Goal: Task Accomplishment & Management: Manage account settings

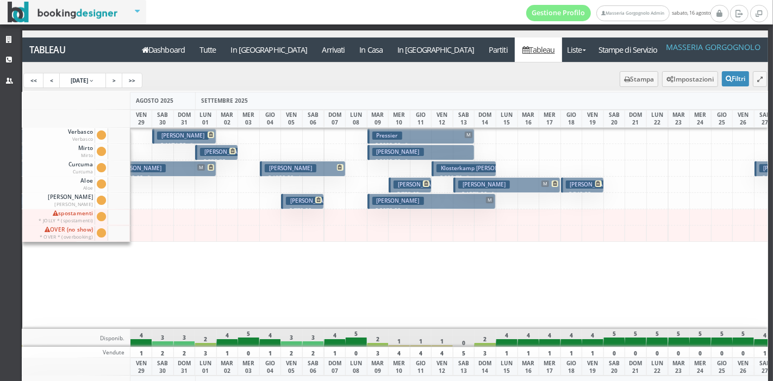
click at [575, 182] on h3 "Ben Wright Ben" at bounding box center [614, 184] width 96 height 8
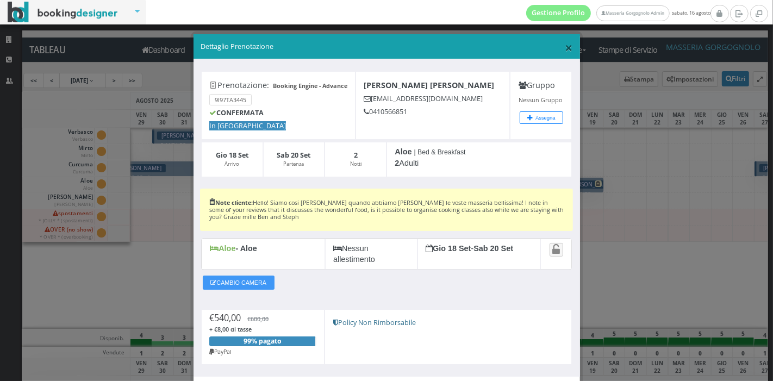
click at [565, 45] on span "×" at bounding box center [569, 47] width 8 height 18
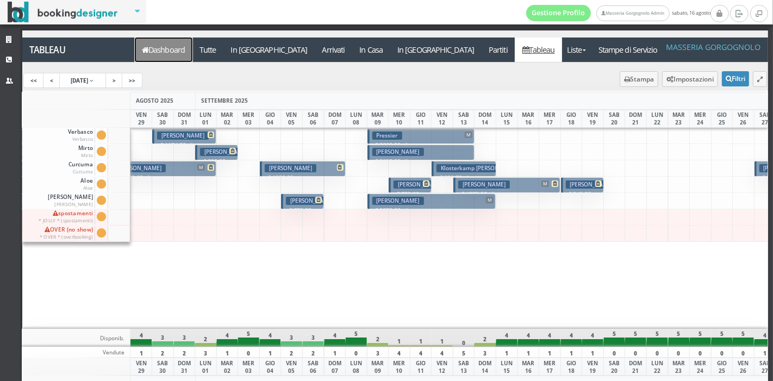
click at [174, 39] on link "Dashboard" at bounding box center [164, 50] width 58 height 24
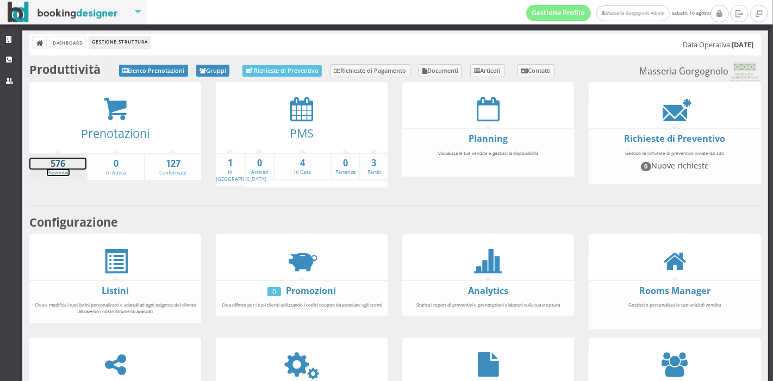
click at [76, 163] on strong "576" at bounding box center [57, 164] width 57 height 13
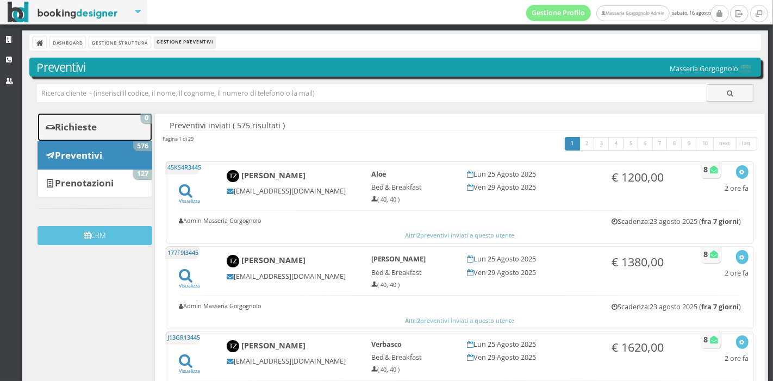
click at [88, 123] on b "Richieste" at bounding box center [76, 127] width 42 height 13
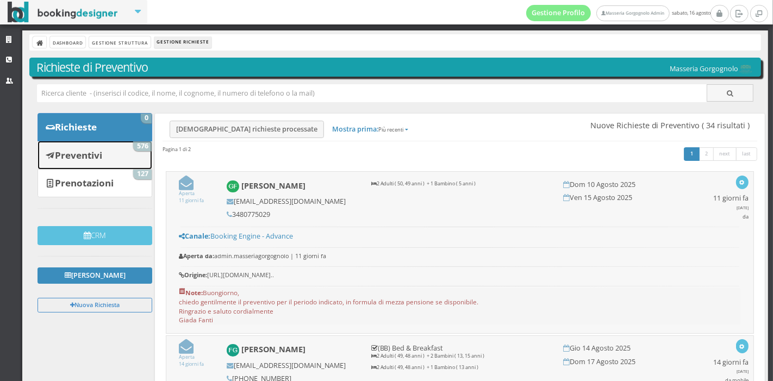
click at [72, 145] on link "Preventivi 576" at bounding box center [95, 155] width 115 height 28
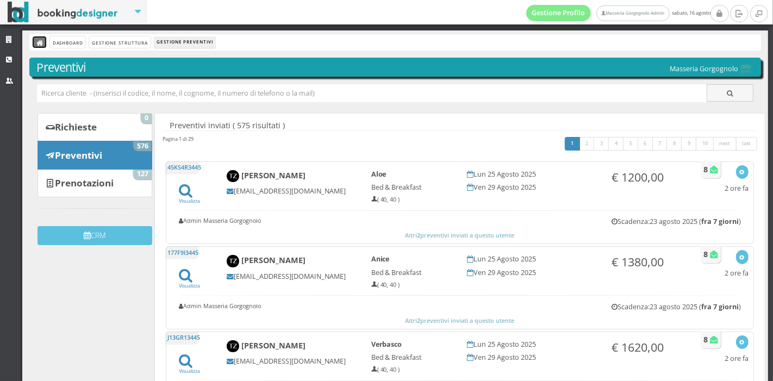
click at [41, 41] on icon at bounding box center [40, 44] width 8 height 8
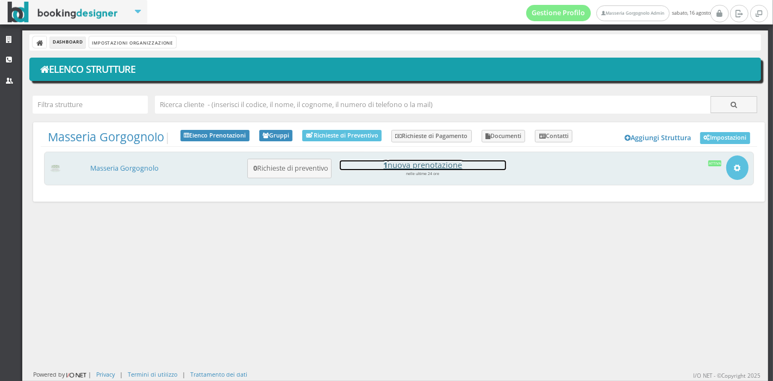
click at [410, 165] on h4 "1 nuova prenotazione" at bounding box center [423, 164] width 166 height 9
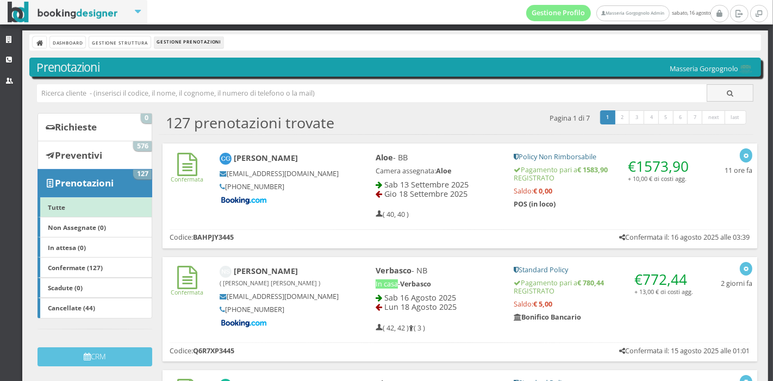
click at [483, 177] on div "Aloe - BB Camera assegnata: Aloe Sab 13 Settembre 2025 Gio 18 Settembre 2025 ( …" at bounding box center [437, 186] width 139 height 76
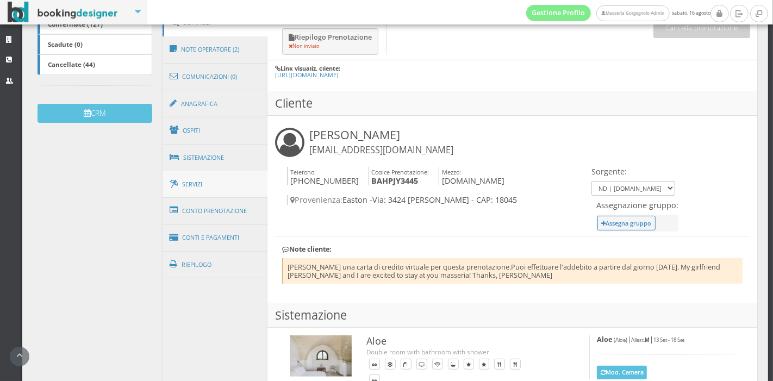
scroll to position [270, 0]
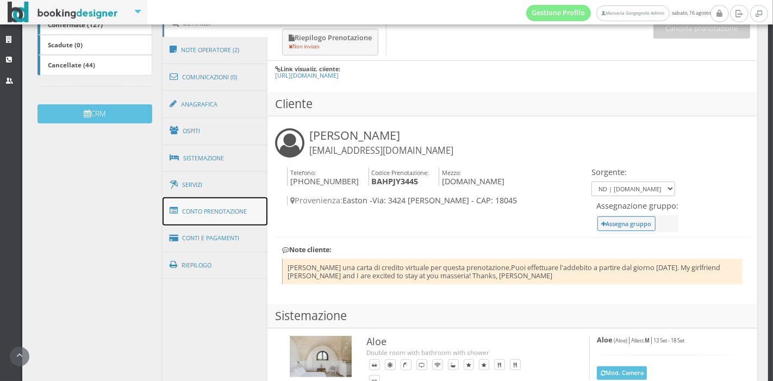
click at [209, 210] on link "Conto Prenotazione" at bounding box center [215, 211] width 105 height 28
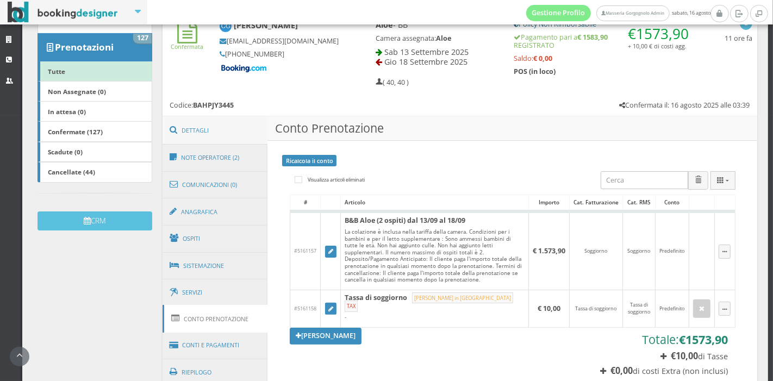
scroll to position [152, 0]
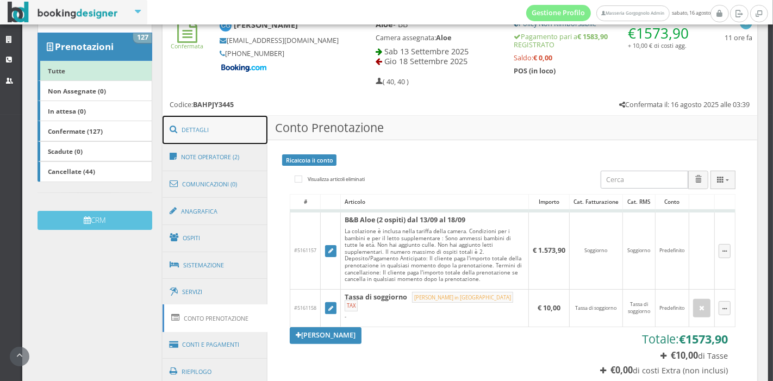
click at [203, 128] on link "Dettagli" at bounding box center [215, 130] width 105 height 28
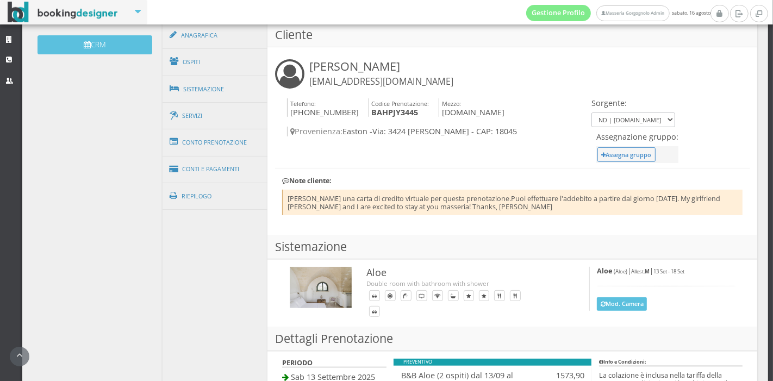
scroll to position [346, 0]
click at [226, 155] on link "Conti e Pagamenti" at bounding box center [215, 169] width 105 height 28
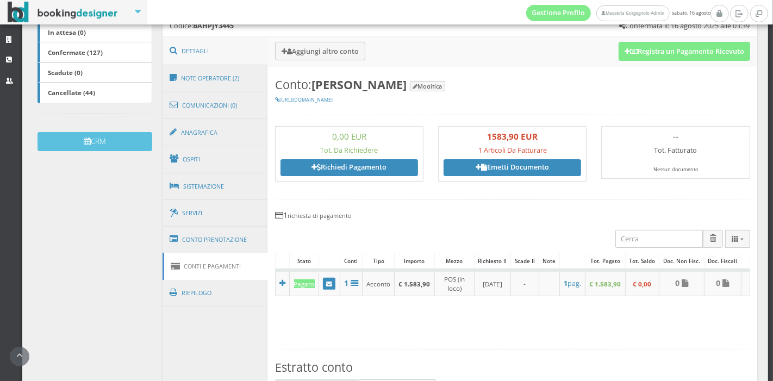
scroll to position [234, 0]
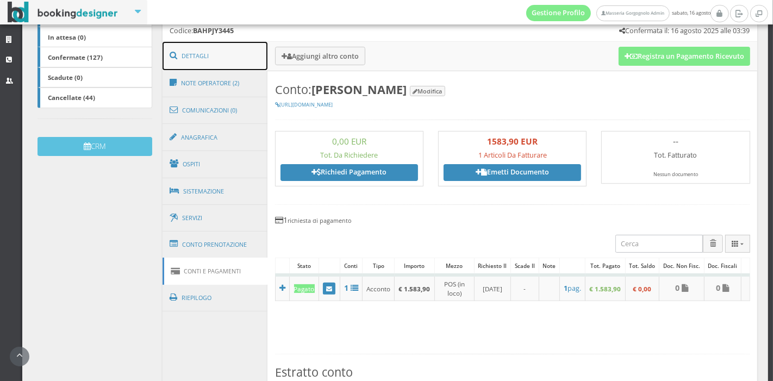
click at [222, 67] on link "Dettagli" at bounding box center [215, 56] width 105 height 28
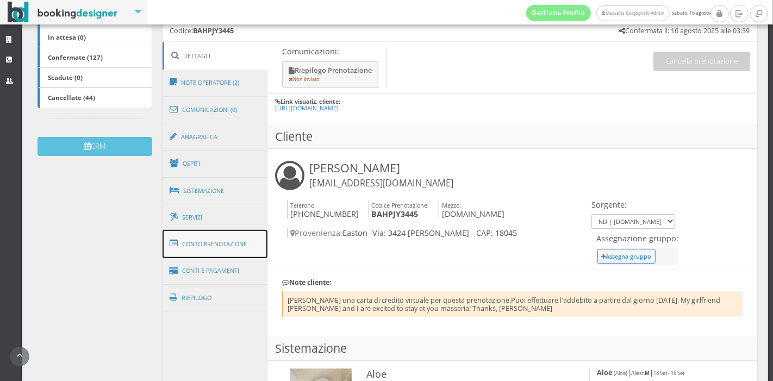
click at [211, 243] on link "Conto Prenotazione" at bounding box center [215, 244] width 105 height 28
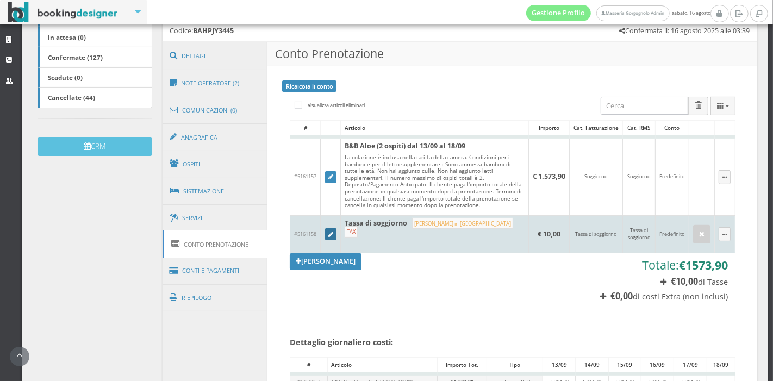
click at [332, 228] on link at bounding box center [331, 234] width 12 height 12
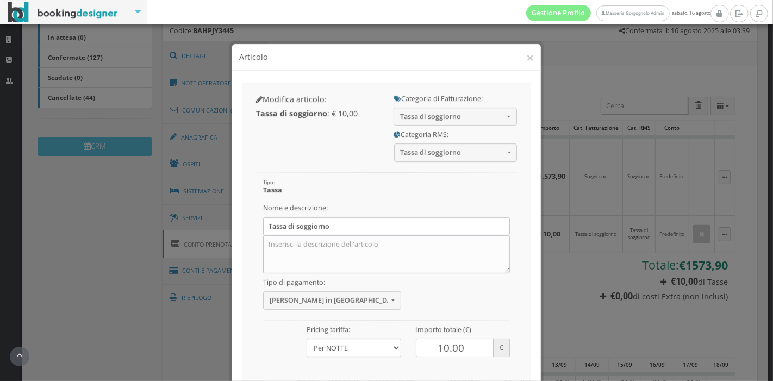
scroll to position [107, 0]
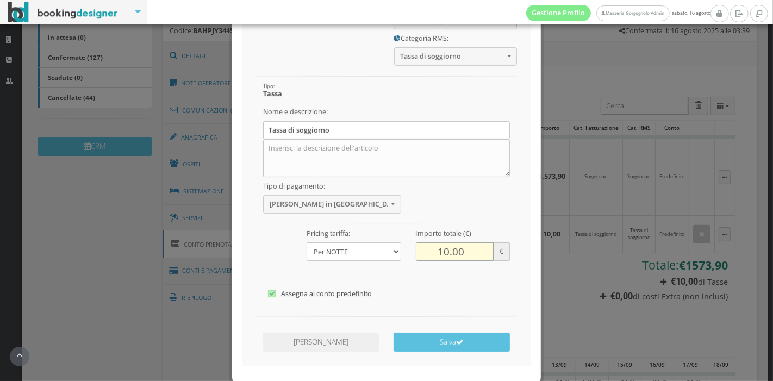
click at [444, 241] on input "10.00" at bounding box center [455, 242] width 78 height 18
type input "20"
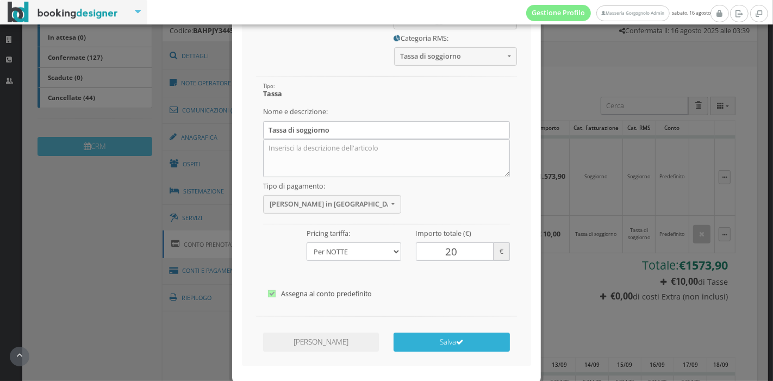
click at [433, 332] on button "Salva" at bounding box center [452, 332] width 116 height 19
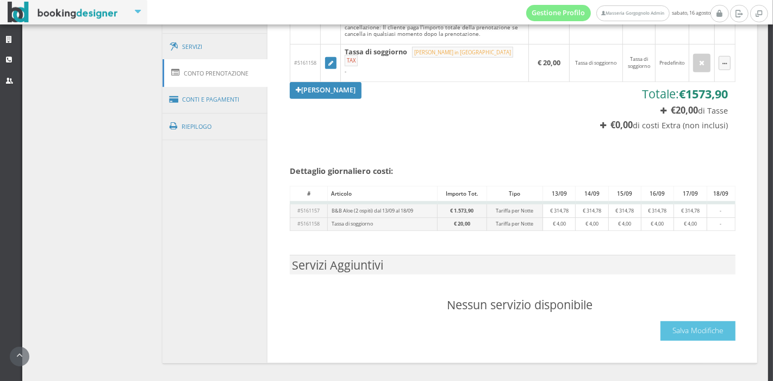
scroll to position [422, 0]
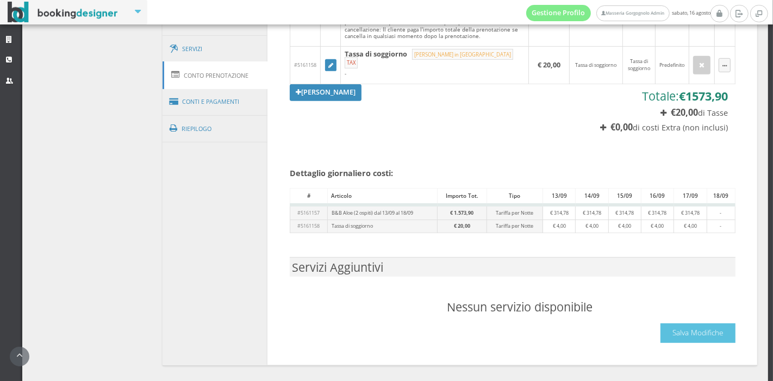
click at [675, 338] on div "Visualizza articoli eliminati # Articolo Importo Cat. Fatturazione Cat. RMS Con…" at bounding box center [512, 136] width 460 height 427
click at [678, 328] on button "Salva Modifiche" at bounding box center [697, 332] width 75 height 19
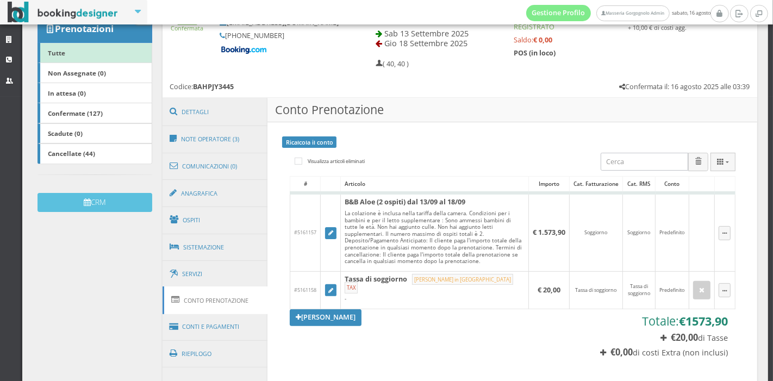
scroll to position [0, 0]
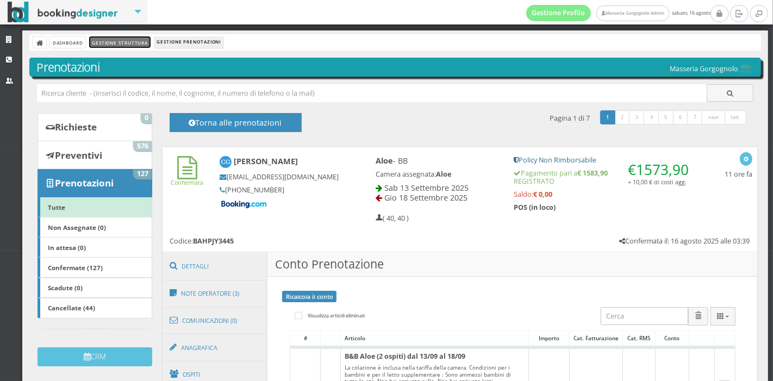
click at [141, 39] on link "Gestione Struttura" at bounding box center [119, 41] width 61 height 11
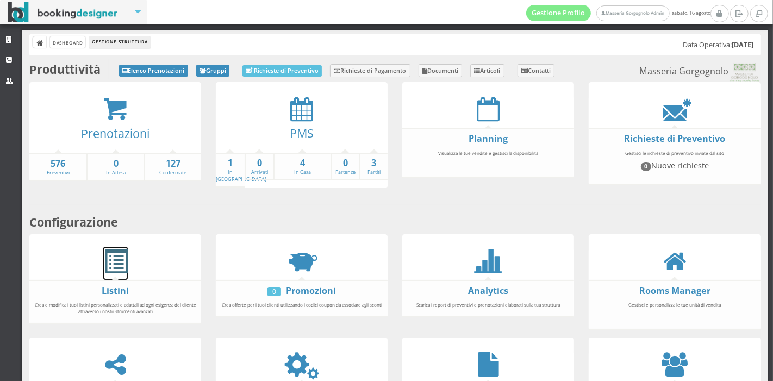
click at [121, 254] on span at bounding box center [115, 262] width 24 height 24
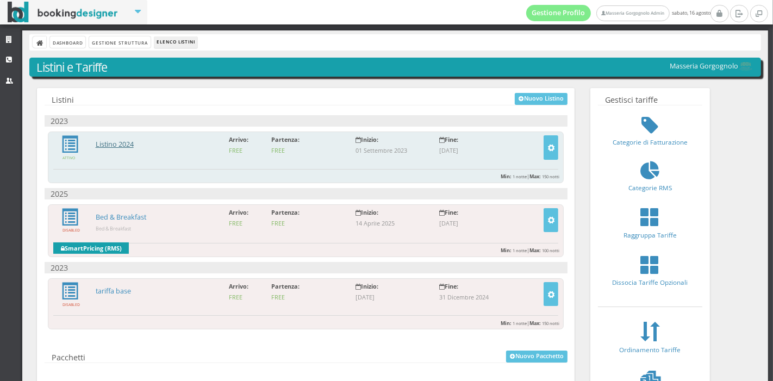
click at [118, 142] on link "Listino 2024" at bounding box center [115, 144] width 38 height 9
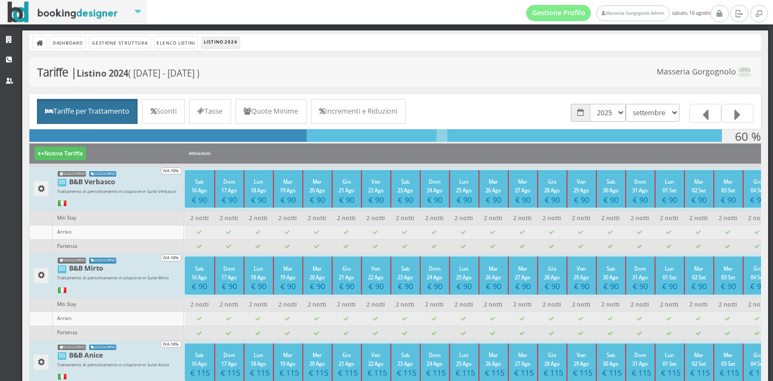
click at [223, 114] on link "Tasse" at bounding box center [210, 111] width 42 height 25
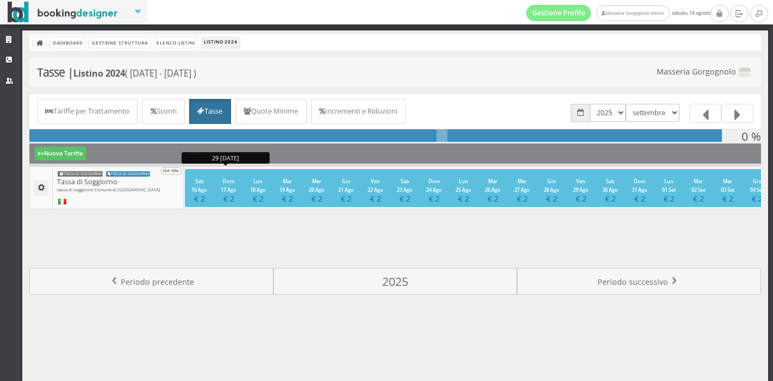
click at [228, 179] on small "Dom 17 Ago" at bounding box center [229, 186] width 16 height 16
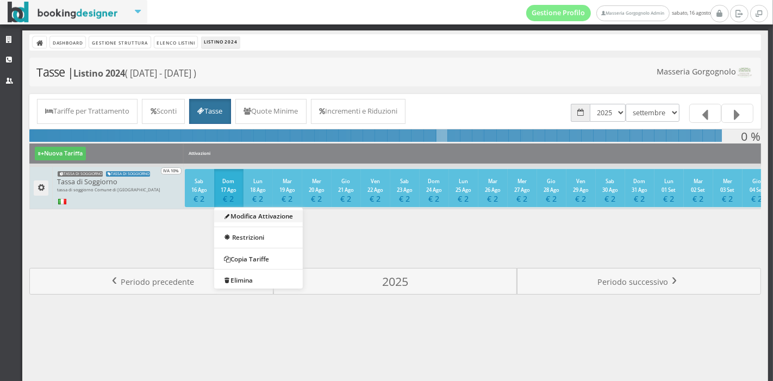
click at [250, 215] on link "Modifica Attivazione" at bounding box center [258, 216] width 89 height 12
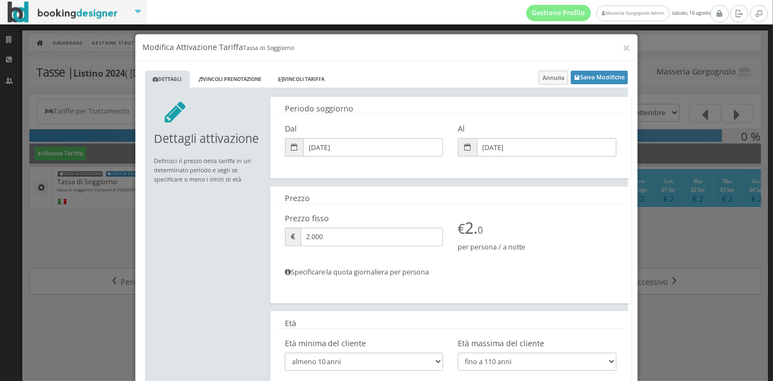
scroll to position [1, 0]
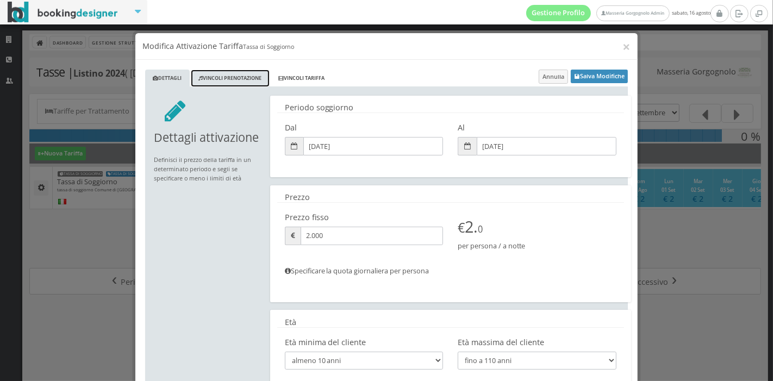
click at [229, 71] on link "Vincoli Prenotazione" at bounding box center [230, 79] width 79 height 18
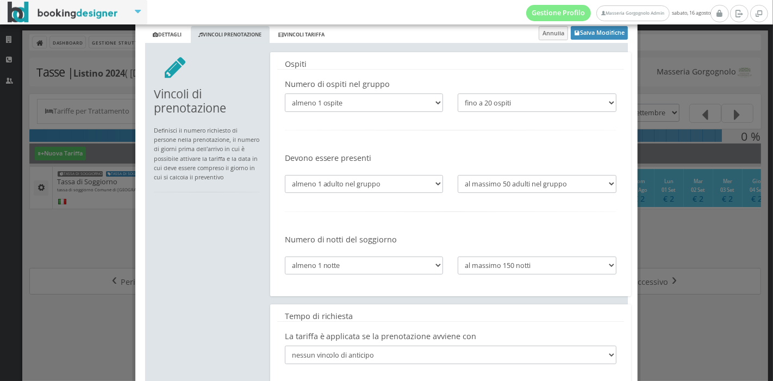
scroll to position [8, 0]
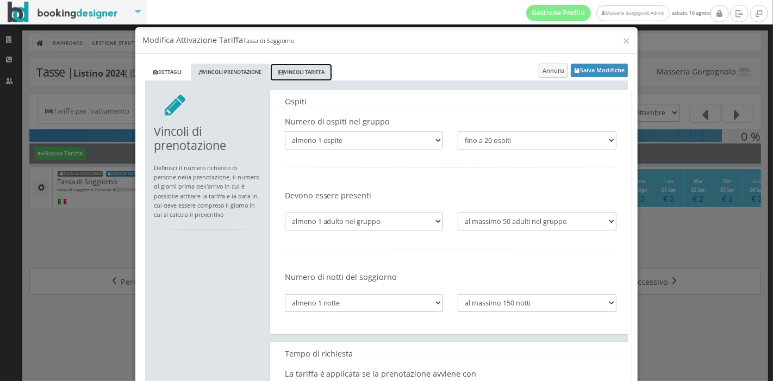
click at [295, 74] on link "Vincoli Tariffa" at bounding box center [301, 73] width 62 height 18
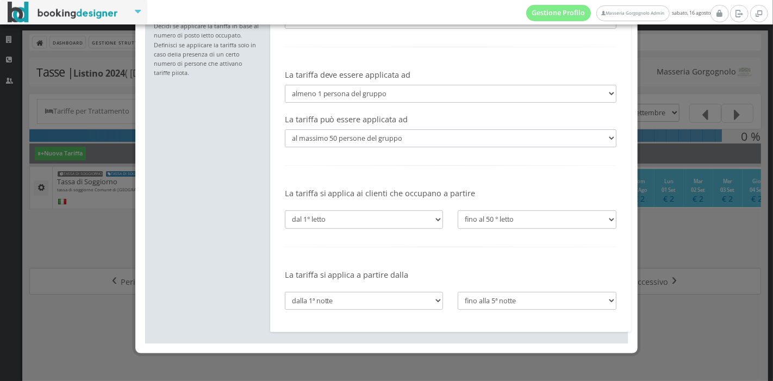
scroll to position [0, 0]
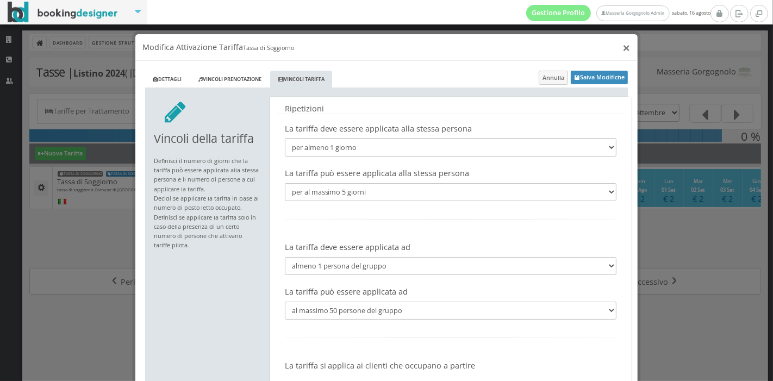
click at [623, 45] on button "×" at bounding box center [627, 48] width 8 height 14
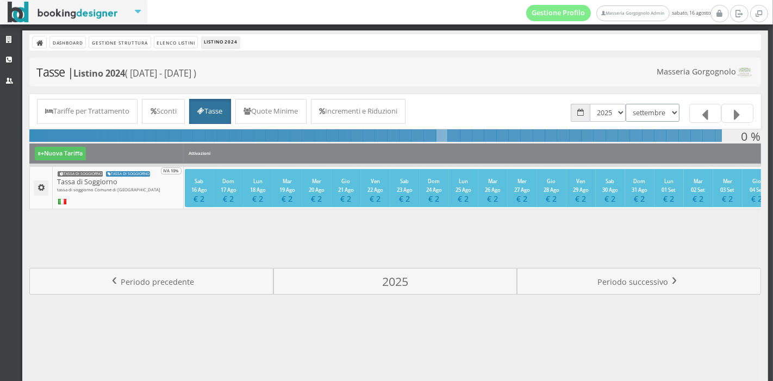
click at [630, 108] on select "gennaio febbraio marzo aprile maggio giugno luglio agosto settembre ottobre nov…" at bounding box center [653, 113] width 54 height 18
select select "1753999200"
click at [626, 104] on select "gennaio febbraio marzo aprile maggio giugno luglio agosto settembre ottobre nov…" at bounding box center [653, 113] width 54 height 18
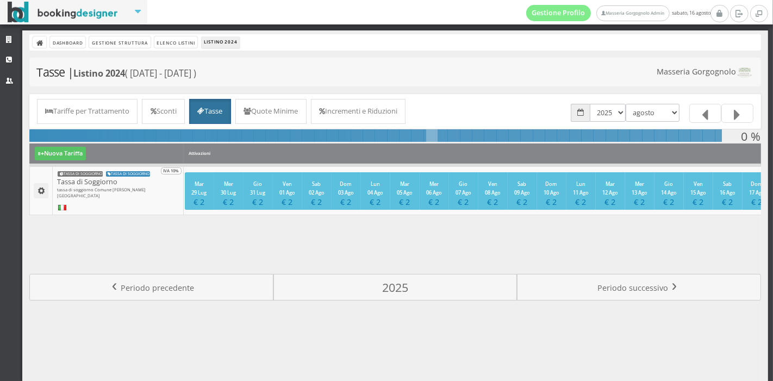
click at [644, 117] on select "gennaio febbraio marzo aprile maggio giugno luglio agosto settembre ottobre nov…" at bounding box center [653, 113] width 54 height 18
select select "1756677600"
click at [626, 104] on select "gennaio febbraio marzo aprile maggio giugno luglio agosto settembre ottobre nov…" at bounding box center [653, 113] width 54 height 18
click at [653, 104] on select "gennaio febbraio marzo aprile maggio giugno luglio agosto settembre ottobre nov…" at bounding box center [653, 113] width 54 height 18
select select "1759269600"
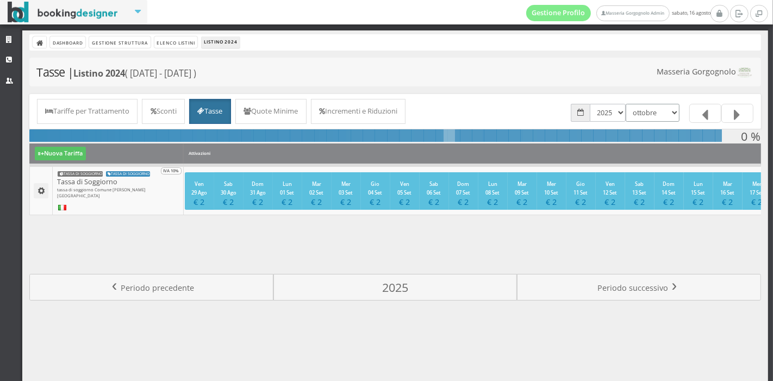
click at [626, 104] on select "gennaio febbraio marzo aprile maggio giugno luglio agosto settembre ottobre nov…" at bounding box center [653, 113] width 54 height 18
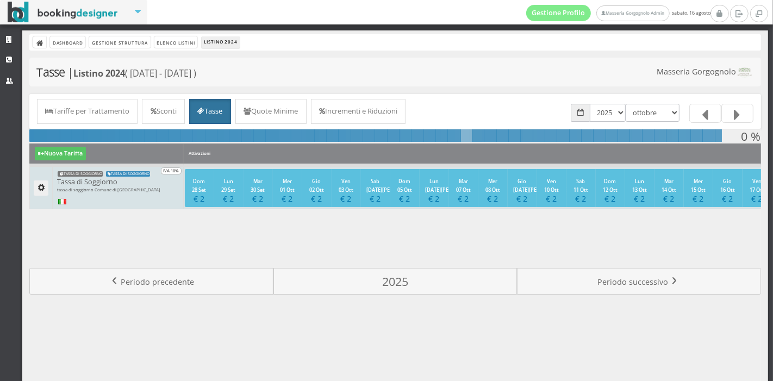
click at [40, 192] on button "button" at bounding box center [41, 187] width 15 height 15
click at [88, 201] on link "Modifica Tariffa" at bounding box center [73, 205] width 78 height 12
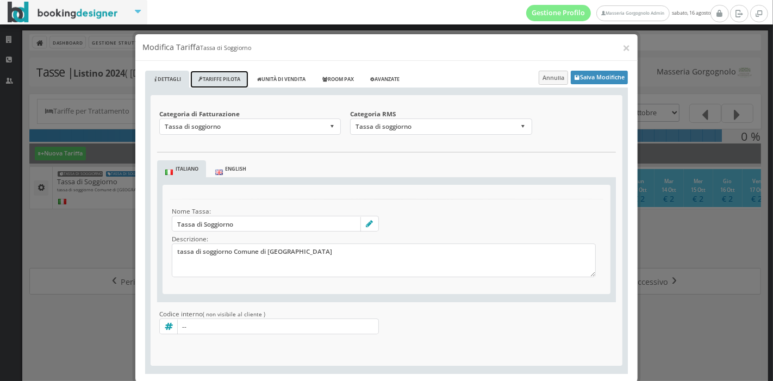
click at [226, 75] on link "Tariffe Pilota" at bounding box center [219, 80] width 58 height 18
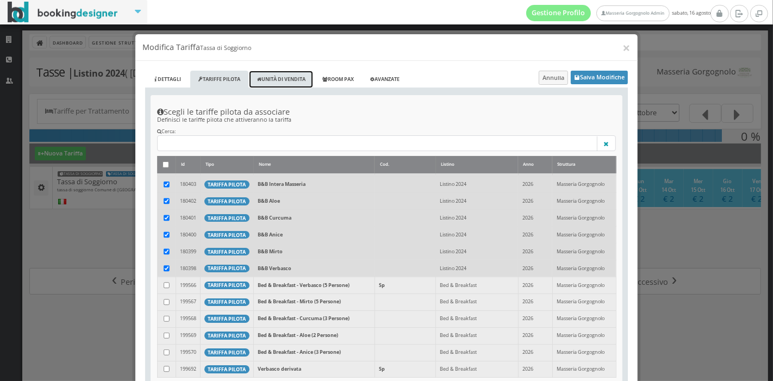
click at [284, 72] on link "Unità di vendita" at bounding box center [281, 80] width 64 height 18
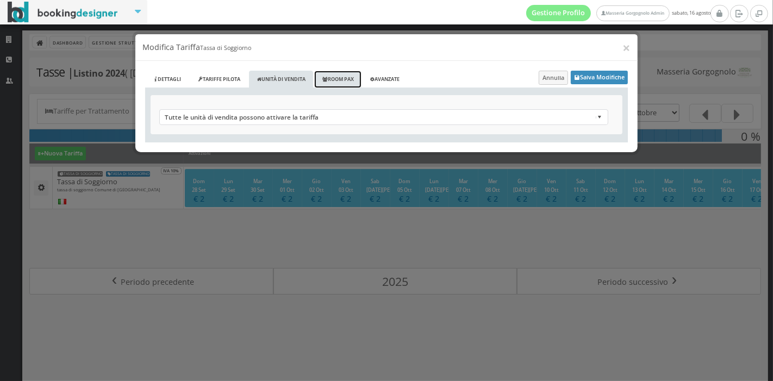
click at [349, 82] on link "Room Pax" at bounding box center [337, 80] width 47 height 18
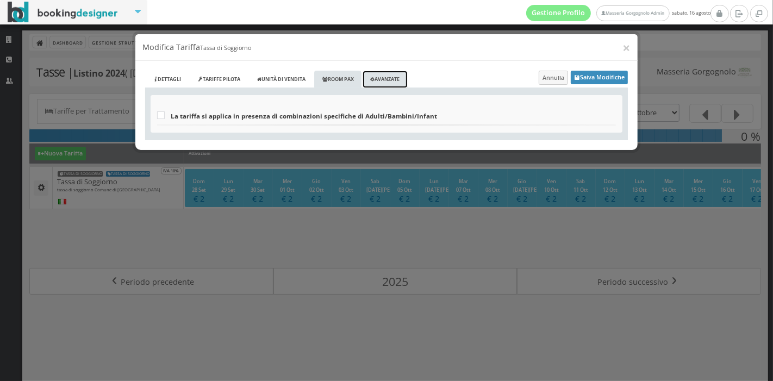
click at [401, 84] on link "Avanzate" at bounding box center [385, 80] width 45 height 18
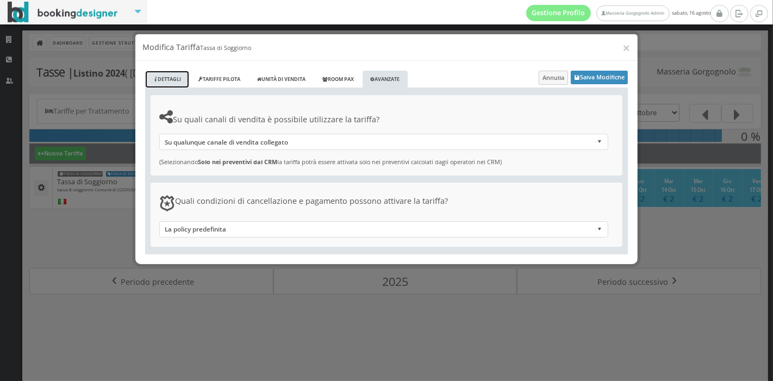
click at [172, 80] on link "Dettagli" at bounding box center [167, 80] width 44 height 18
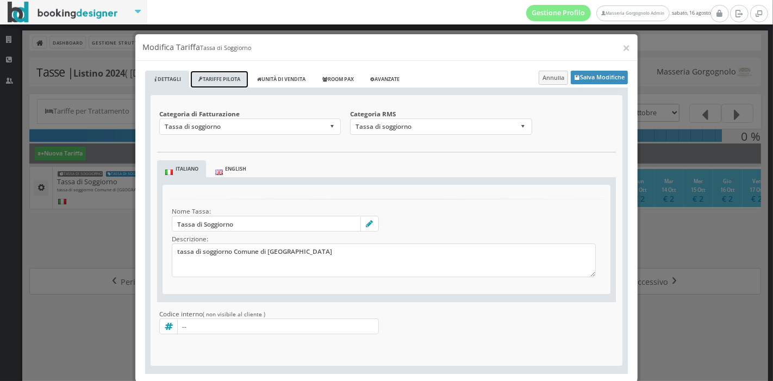
click at [223, 73] on link "Tariffe Pilota" at bounding box center [219, 80] width 58 height 18
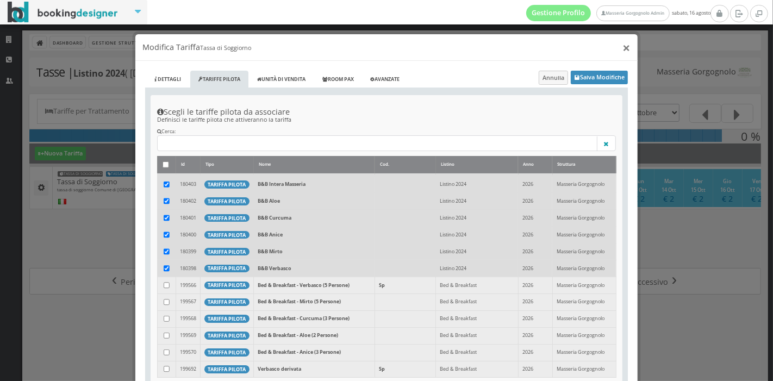
click at [623, 43] on button "×" at bounding box center [627, 48] width 8 height 14
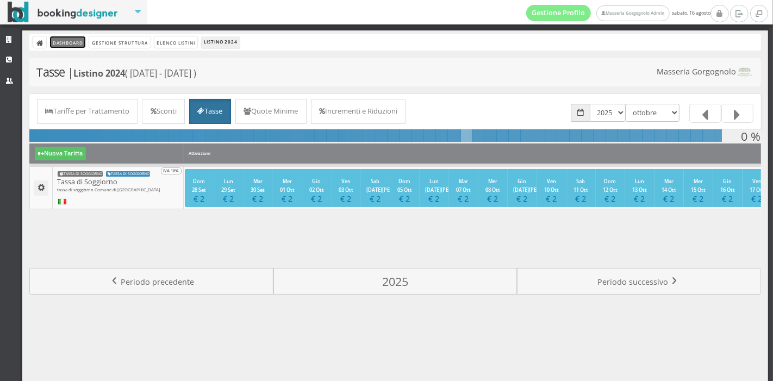
click at [57, 41] on link "Dashboard" at bounding box center [67, 41] width 35 height 11
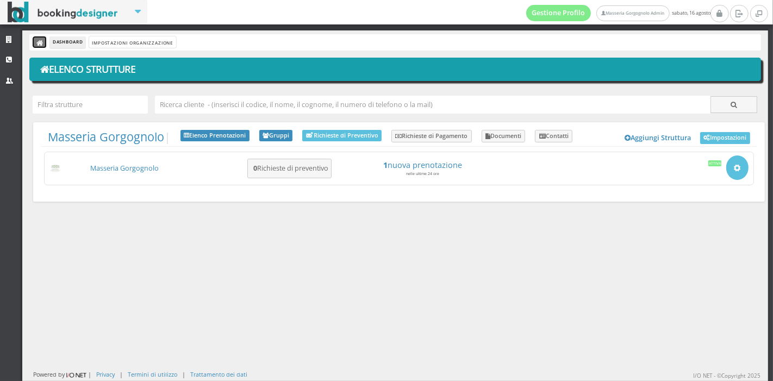
click at [38, 41] on icon at bounding box center [40, 44] width 8 height 8
click at [17, 59] on link "CRM" at bounding box center [11, 60] width 22 height 20
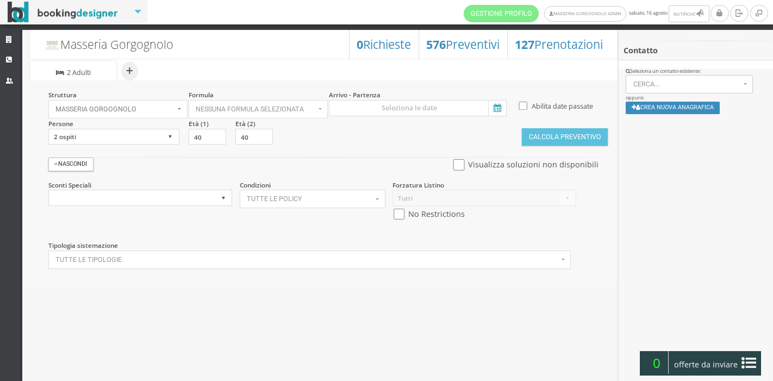
select select
click at [14, 41] on icon at bounding box center [10, 39] width 9 height 7
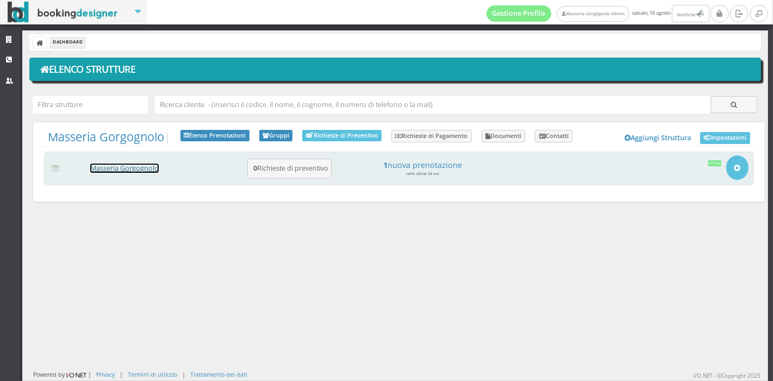
click at [143, 166] on link "Masseria Gorgognolo" at bounding box center [124, 168] width 68 height 9
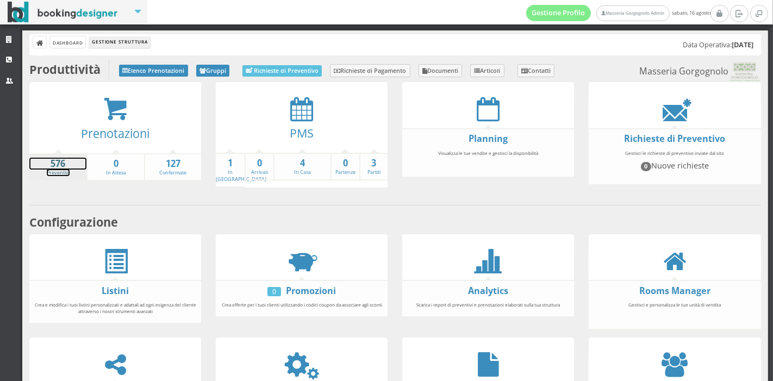
click at [77, 161] on strong "576" at bounding box center [57, 164] width 57 height 13
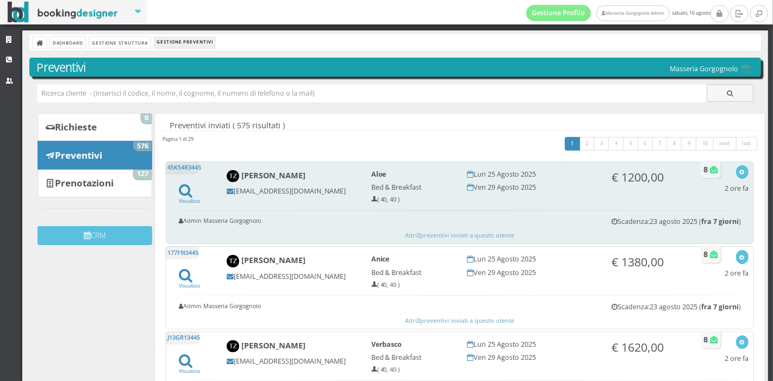
click at [462, 200] on form "Altri 2 preventivi inviati a questo utente" at bounding box center [459, 202] width 577 height 75
click at [190, 196] on icon at bounding box center [186, 190] width 14 height 15
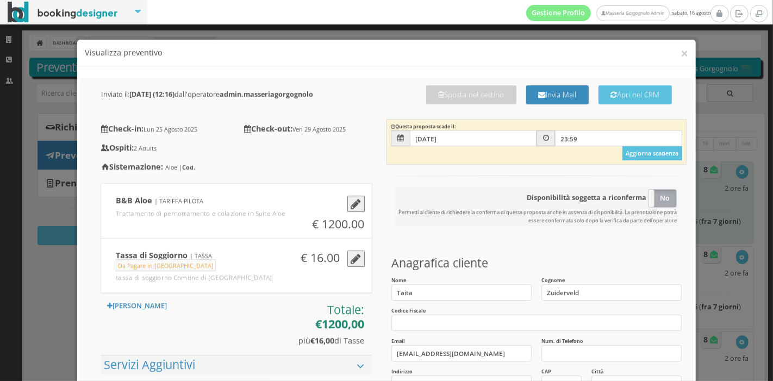
scroll to position [7, 0]
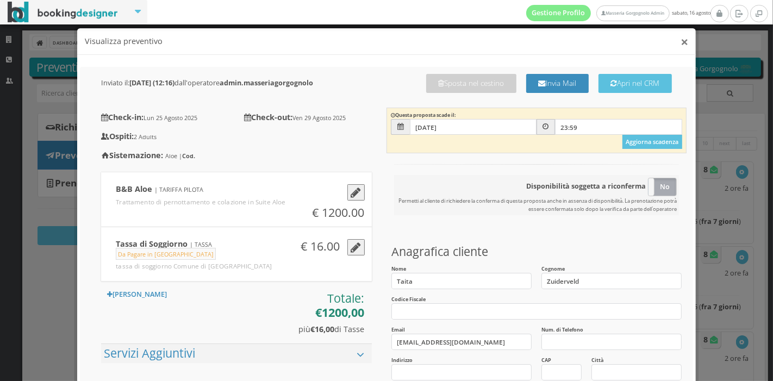
click at [681, 42] on button "×" at bounding box center [685, 42] width 8 height 14
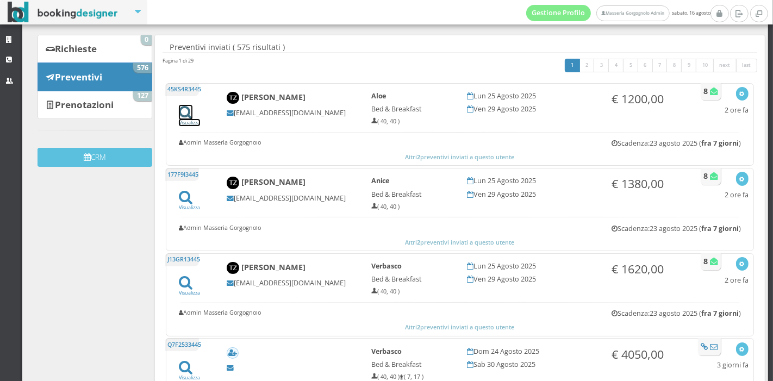
scroll to position [0, 0]
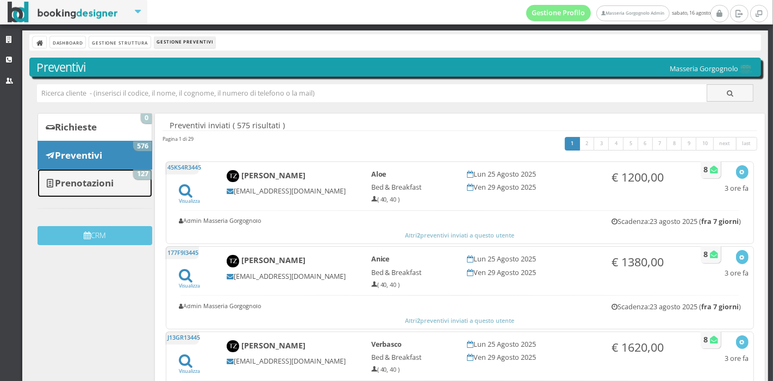
click at [99, 179] on b "Prenotazioni" at bounding box center [84, 183] width 59 height 13
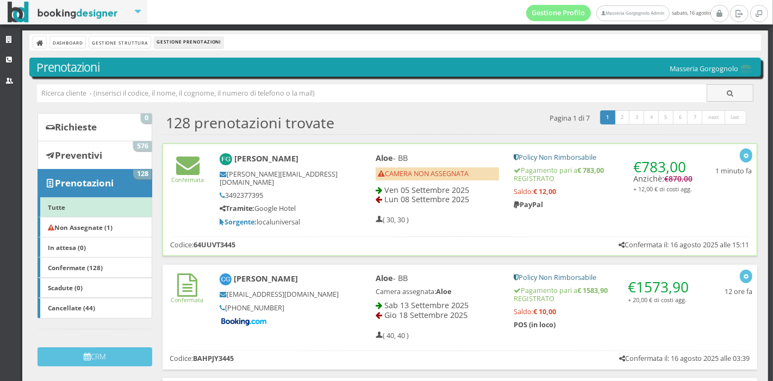
click at [331, 204] on h5 "Tramite: Google Hotel" at bounding box center [279, 208] width 119 height 8
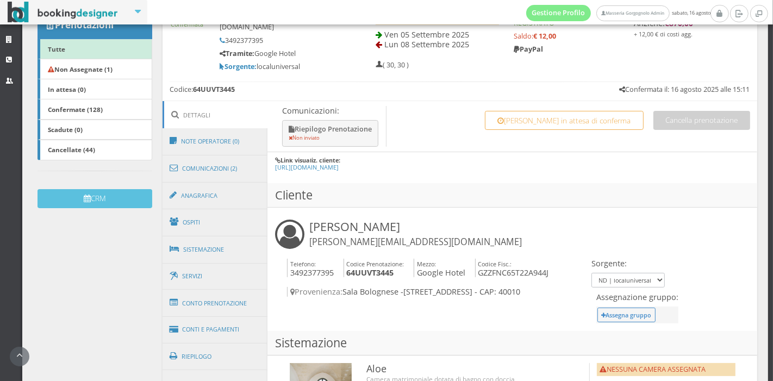
scroll to position [177, 0]
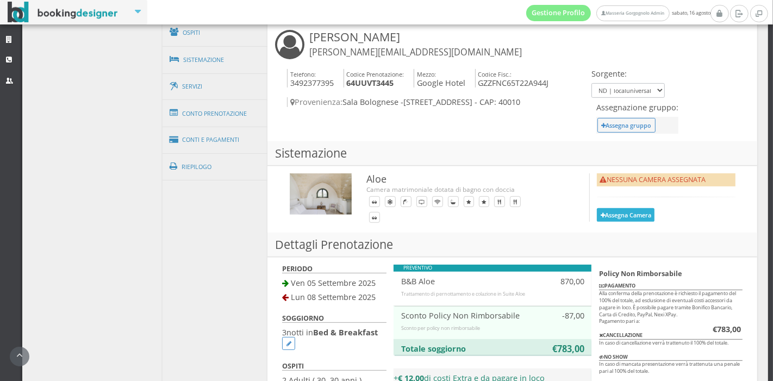
click at [627, 211] on button "Assegna Camera" at bounding box center [626, 215] width 58 height 14
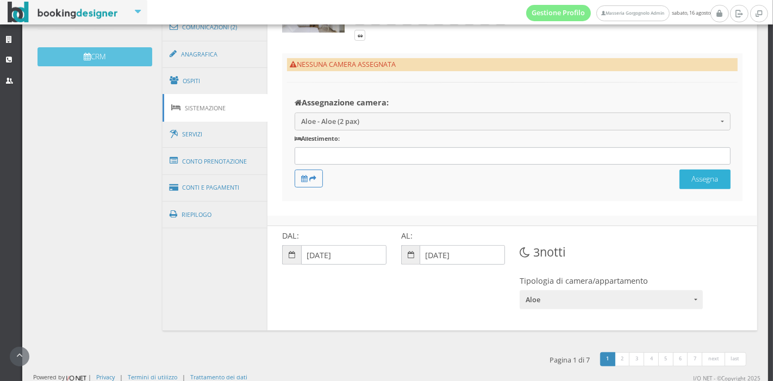
click at [701, 173] on button "Assegna" at bounding box center [705, 179] width 51 height 19
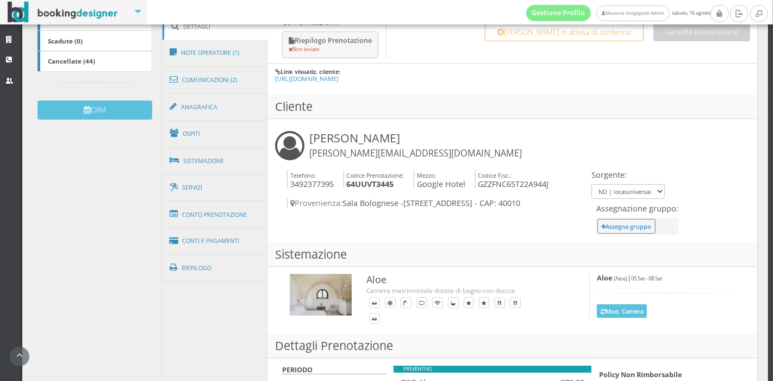
scroll to position [299, 0]
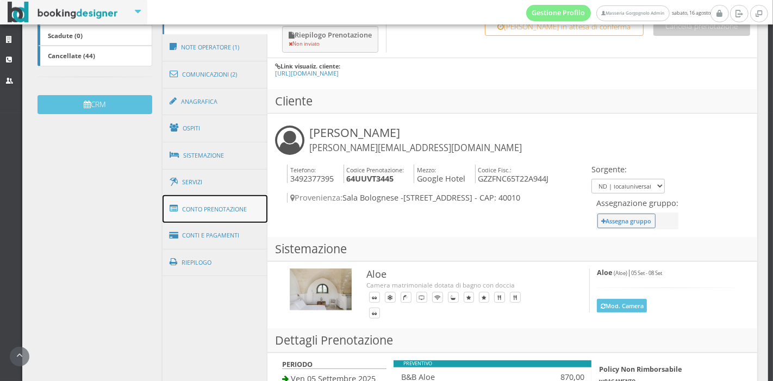
click at [246, 195] on link "Conto Prenotazione" at bounding box center [215, 209] width 105 height 28
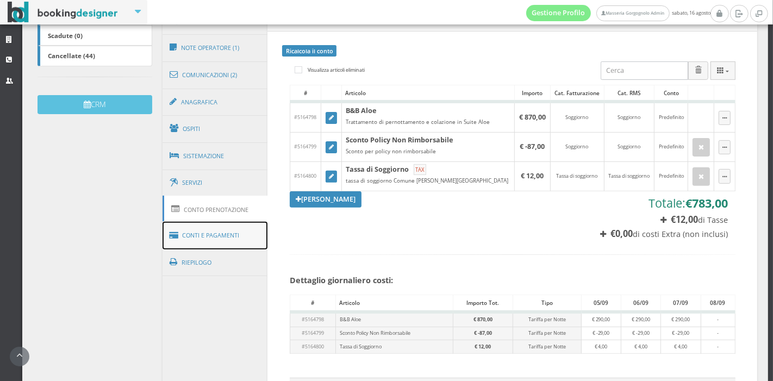
click at [191, 226] on link "Conti e Pagamenti" at bounding box center [215, 236] width 105 height 28
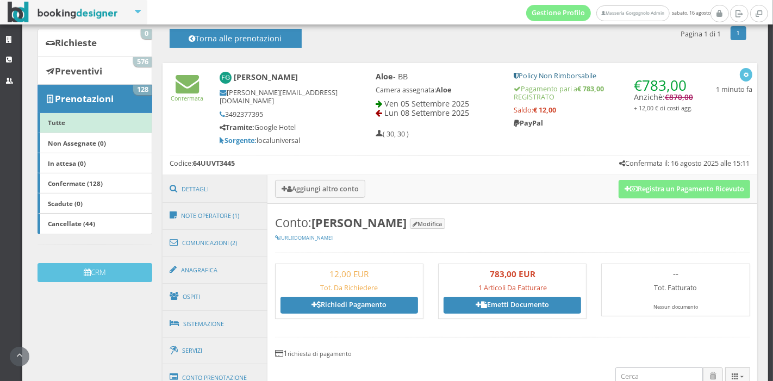
scroll to position [111, 0]
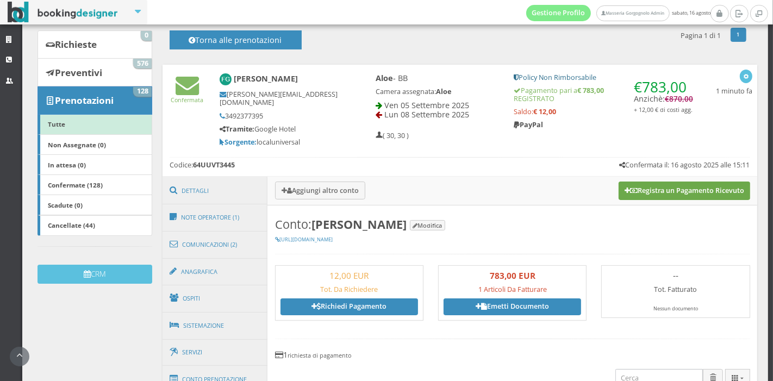
click at [630, 183] on button "Registra un Pagamento Ricevuto" at bounding box center [685, 191] width 132 height 18
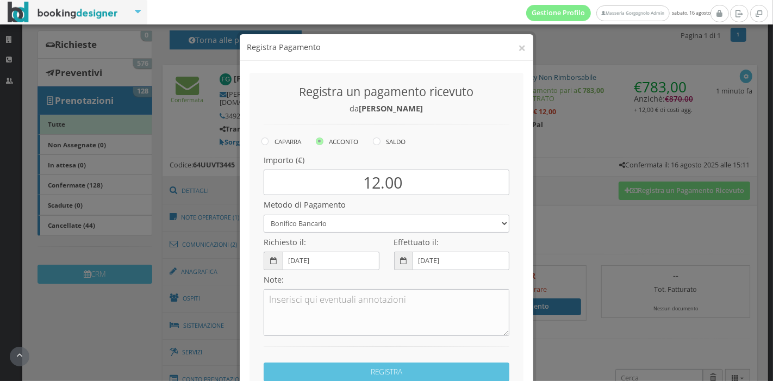
click at [511, 48] on h4 "Registra Pagamento" at bounding box center [386, 47] width 279 height 11
click at [519, 47] on button "×" at bounding box center [523, 48] width 8 height 14
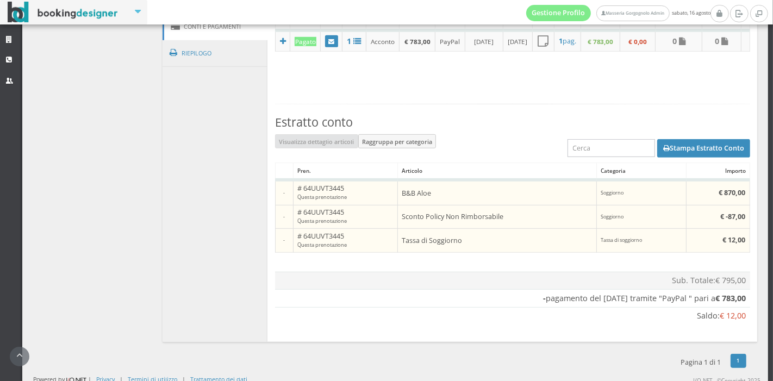
scroll to position [532, 0]
click at [681, 149] on button "Stampa Estratto Conto" at bounding box center [703, 148] width 93 height 18
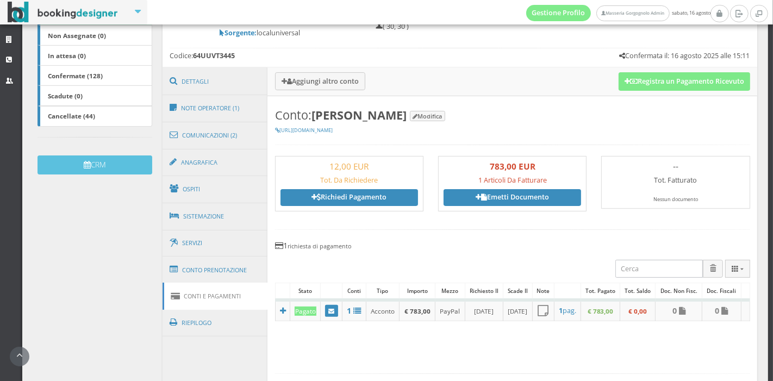
scroll to position [219, 0]
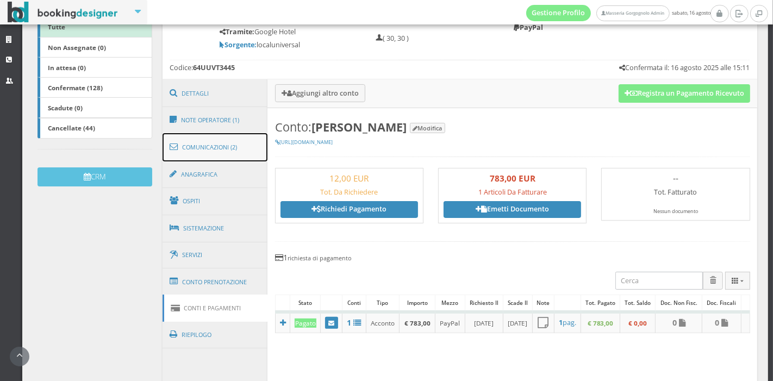
click at [210, 137] on link "Comunicazioni (2)" at bounding box center [215, 147] width 105 height 28
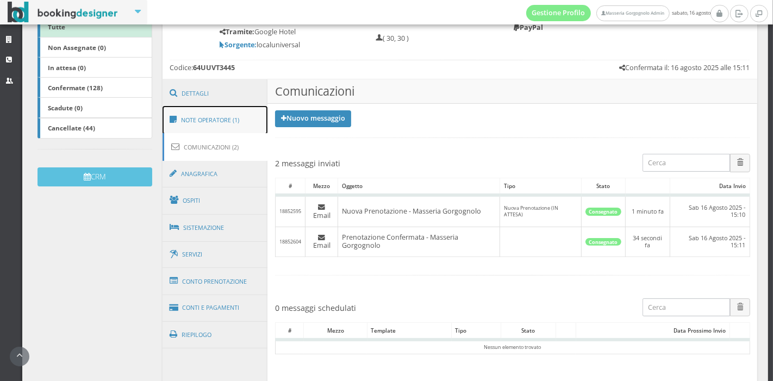
click at [229, 109] on link "Note Operatore (1)" at bounding box center [215, 120] width 105 height 28
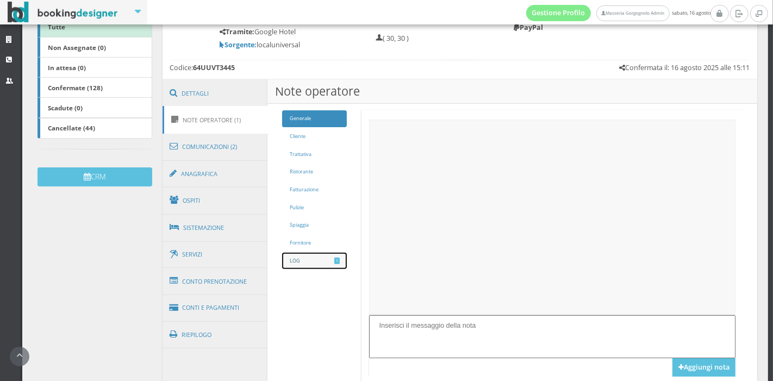
click at [320, 260] on link "LOG 1" at bounding box center [314, 261] width 65 height 17
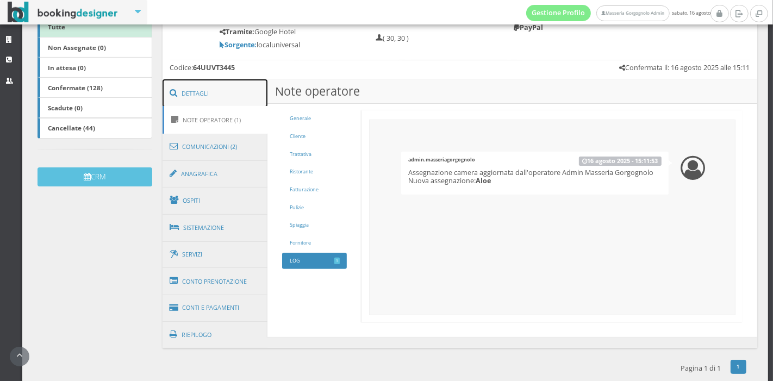
click at [178, 89] on span at bounding box center [175, 92] width 11 height 17
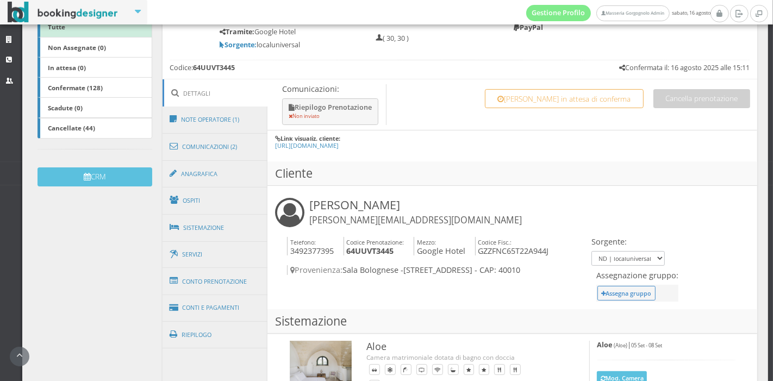
scroll to position [0, 0]
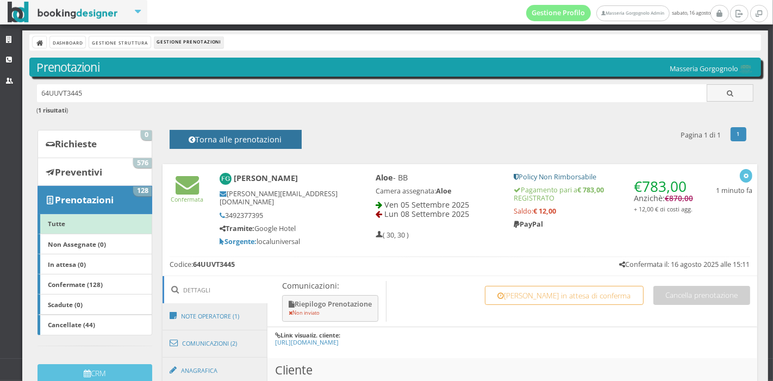
click at [223, 142] on h4 "Torna alle prenotazioni" at bounding box center [236, 143] width 108 height 17
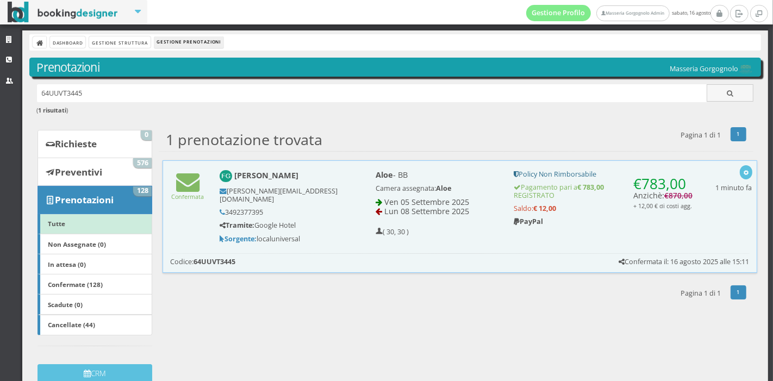
scroll to position [15, 0]
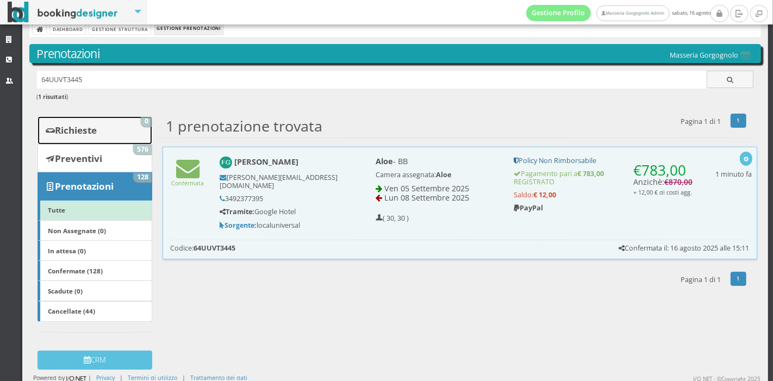
click at [70, 138] on link "Richieste 0" at bounding box center [95, 130] width 115 height 28
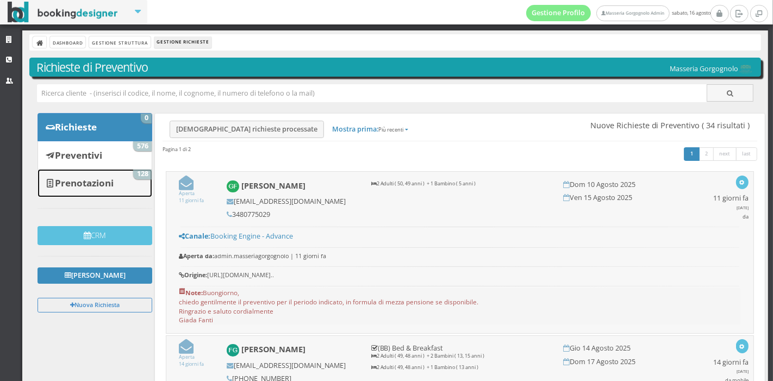
click at [65, 187] on b "Prenotazioni" at bounding box center [84, 183] width 59 height 13
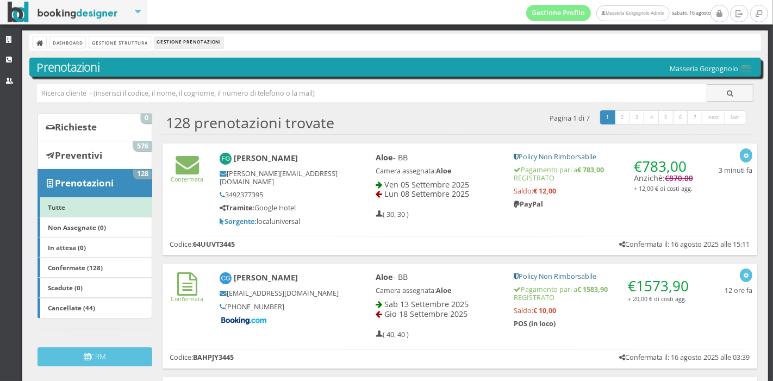
click at [88, 42] on div "Dashboard Gestione Struttura Gestione Prenotazioni" at bounding box center [395, 42] width 732 height 16
click at [77, 45] on link "Dashboard" at bounding box center [67, 41] width 35 height 11
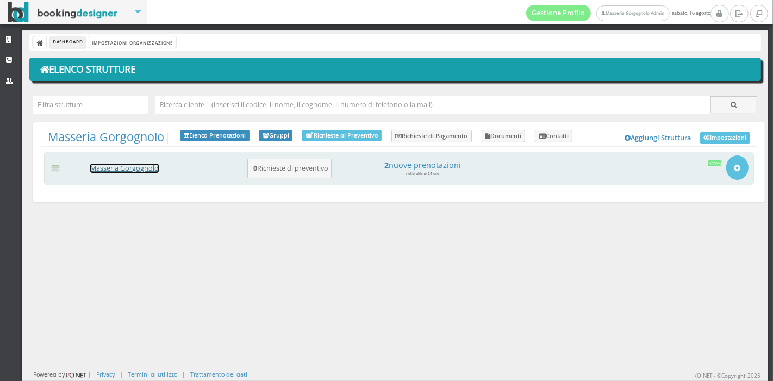
click at [152, 169] on link "Masseria Gorgognolo" at bounding box center [124, 168] width 68 height 9
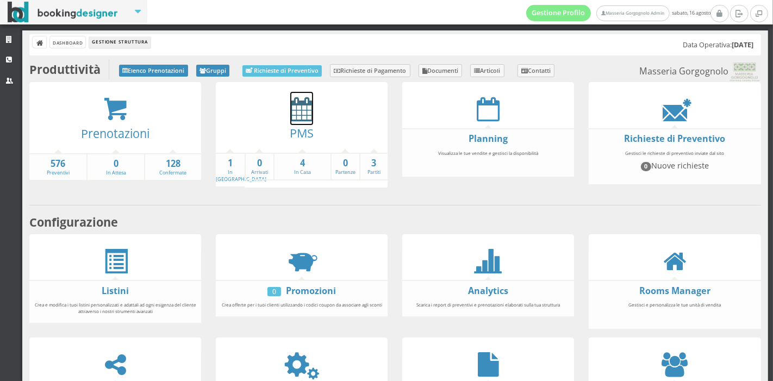
click at [301, 104] on icon at bounding box center [301, 109] width 23 height 24
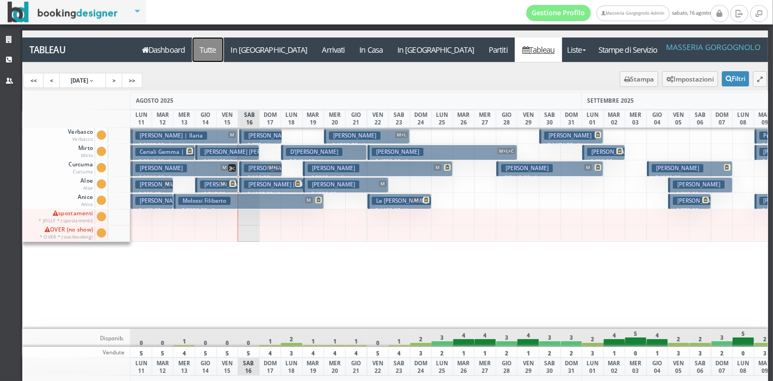
click at [216, 52] on a=pms-all"] "Tutte" at bounding box center [208, 50] width 32 height 24
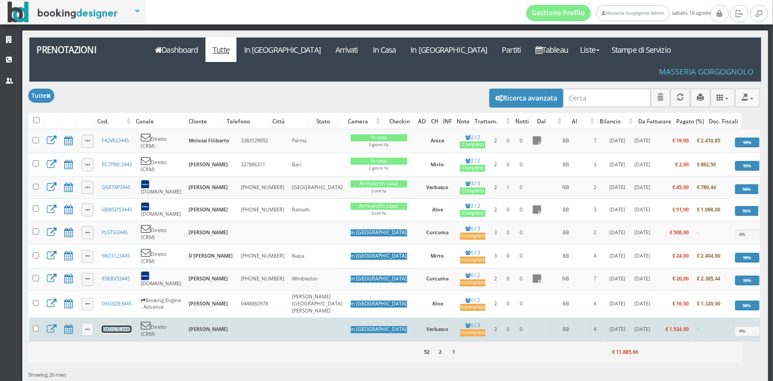
click at [122, 326] on link "XMDS7E3445" at bounding box center [117, 329] width 30 height 7
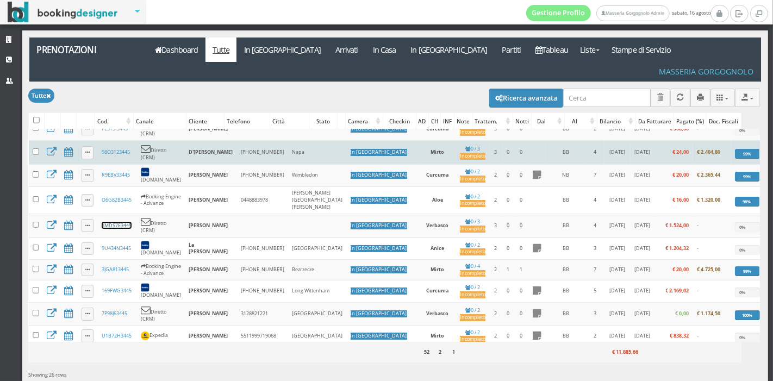
scroll to position [117, 0]
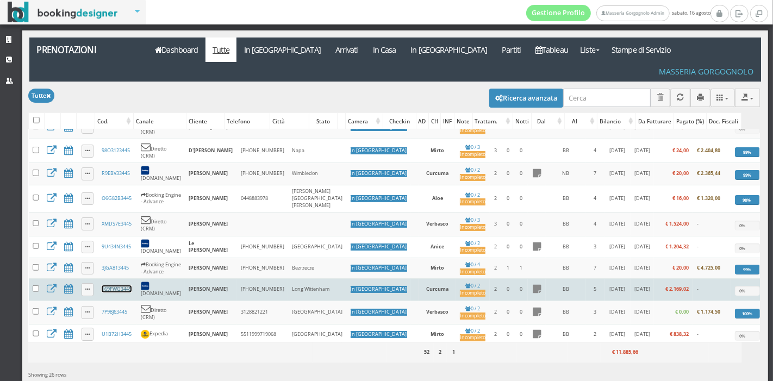
click at [116, 285] on link "169FWG3445" at bounding box center [117, 288] width 30 height 7
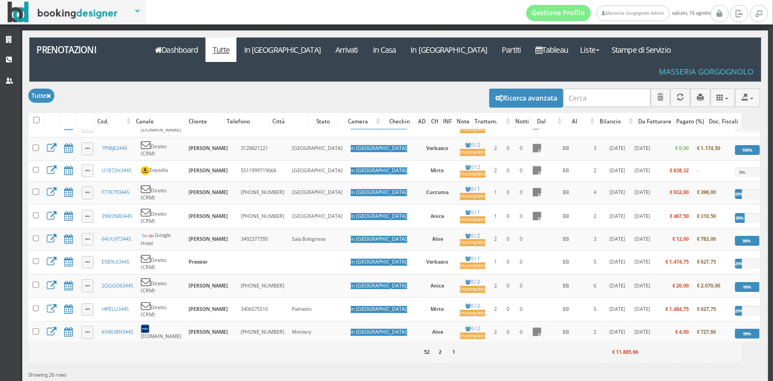
scroll to position [300, 0]
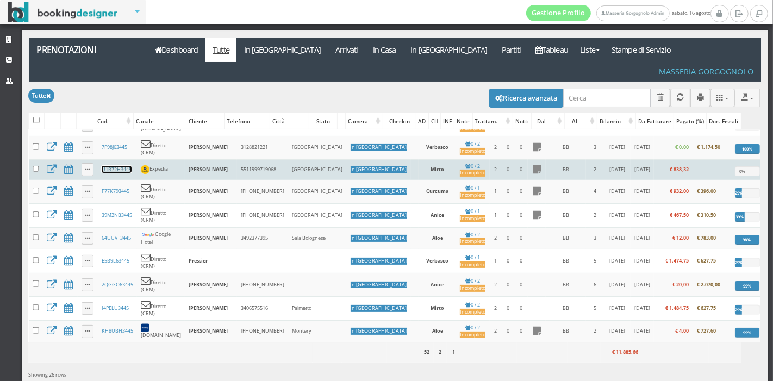
click at [113, 166] on link "U1B72H3445" at bounding box center [117, 169] width 30 height 7
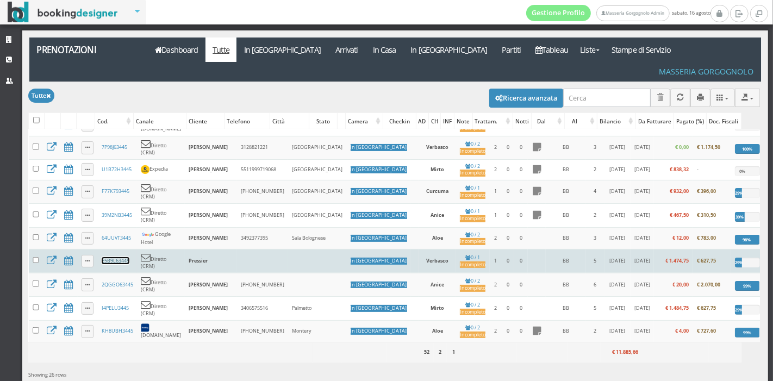
click at [110, 257] on link "E5B9L63445" at bounding box center [116, 260] width 28 height 7
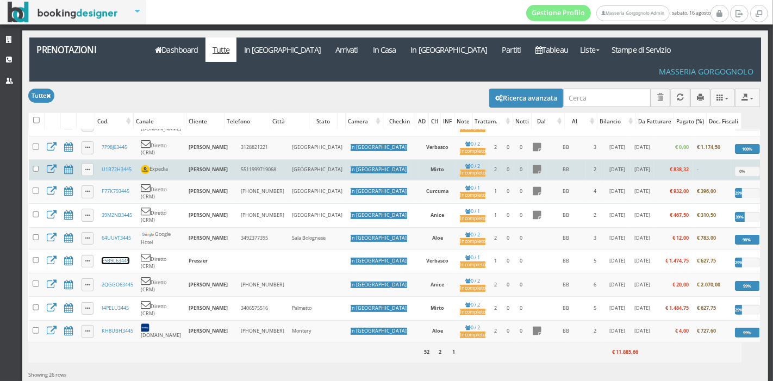
scroll to position [373, 0]
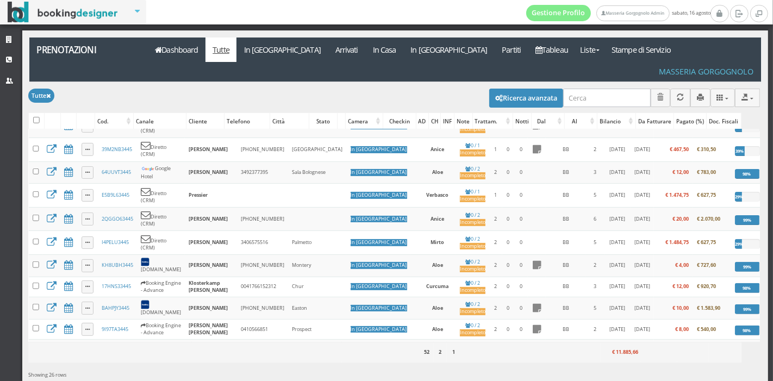
click at [124, 370] on link "8959E73445" at bounding box center [115, 373] width 27 height 7
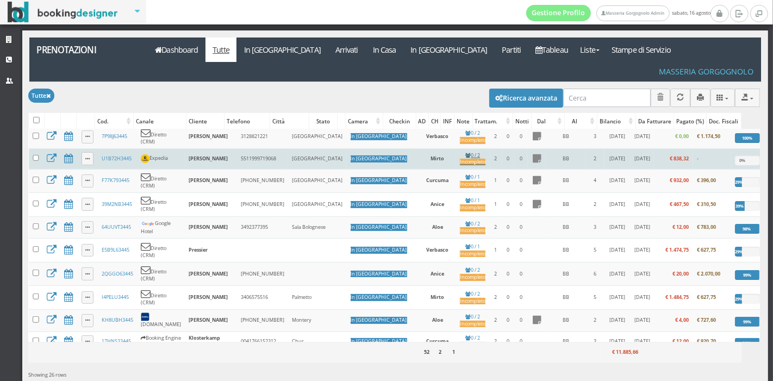
scroll to position [315, 0]
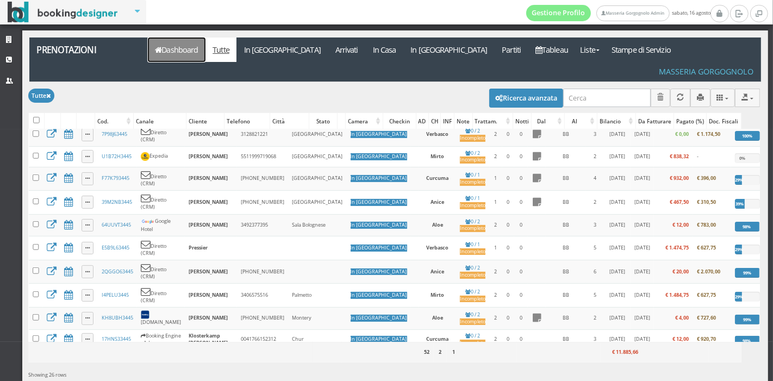
click at [172, 52] on link "Dashboard" at bounding box center [177, 50] width 58 height 24
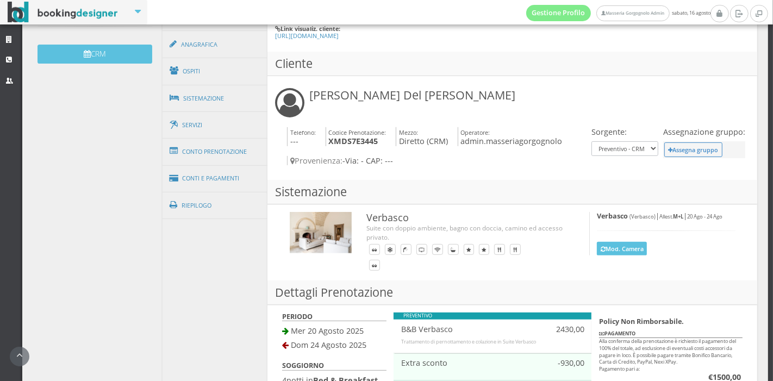
scroll to position [359, 0]
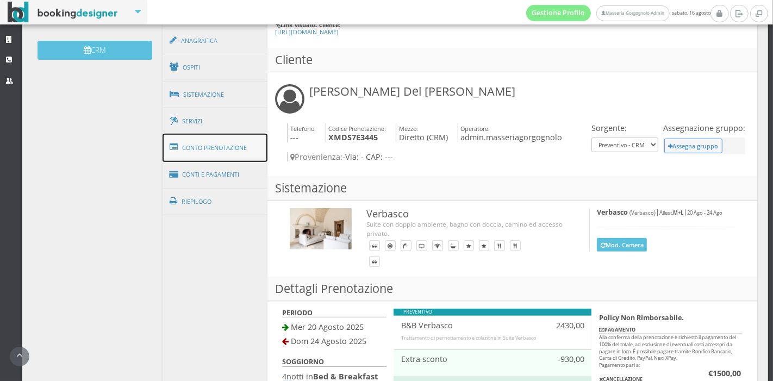
click at [216, 149] on link "Conto Prenotazione" at bounding box center [215, 148] width 105 height 28
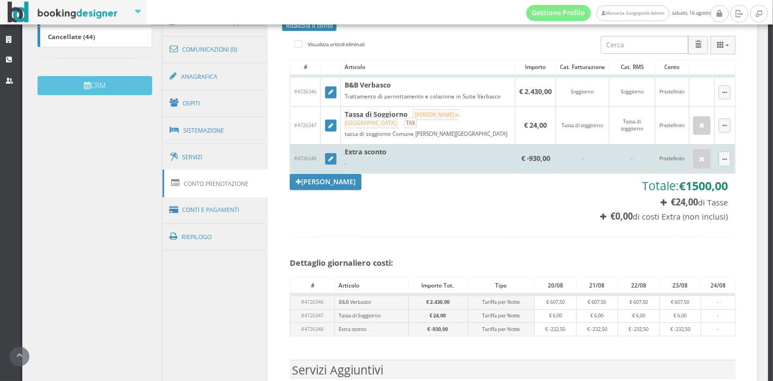
scroll to position [328, 0]
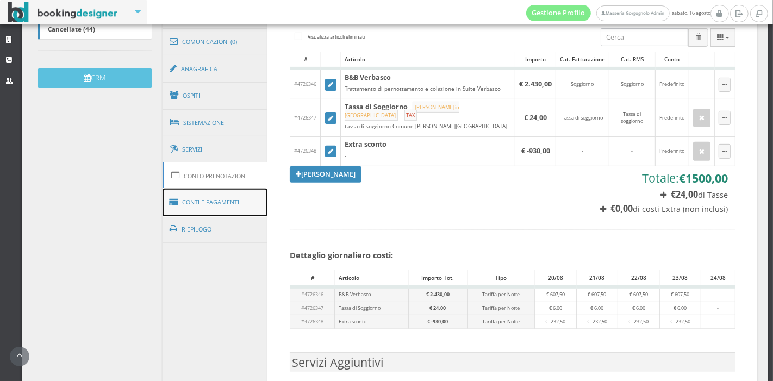
click at [246, 204] on link "Conti e Pagamenti" at bounding box center [215, 203] width 105 height 28
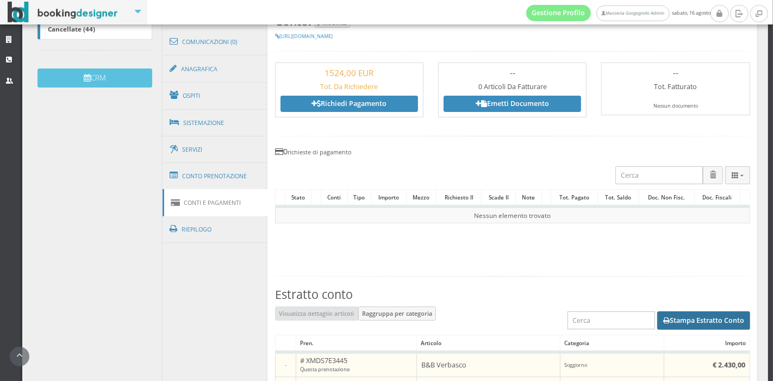
click at [708, 321] on button "Stampa Estratto Conto" at bounding box center [703, 320] width 93 height 18
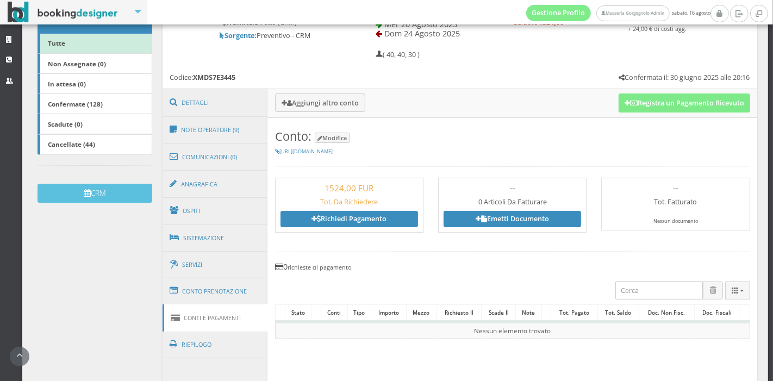
scroll to position [202, 0]
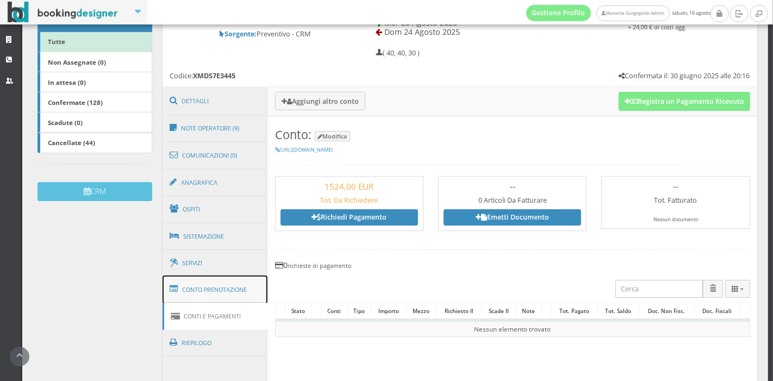
click at [180, 289] on link "Conto Prenotazione" at bounding box center [215, 290] width 105 height 28
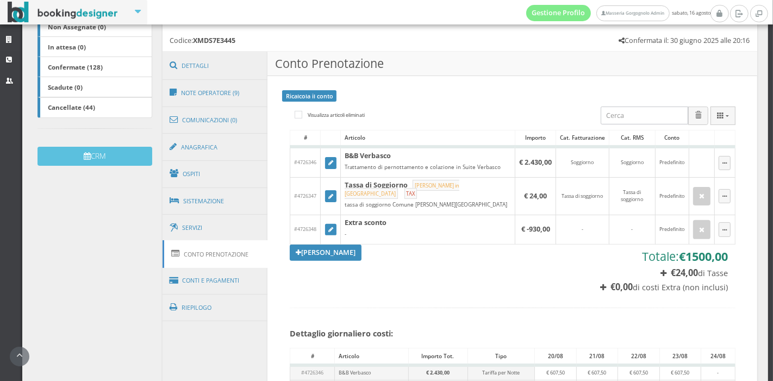
scroll to position [242, 0]
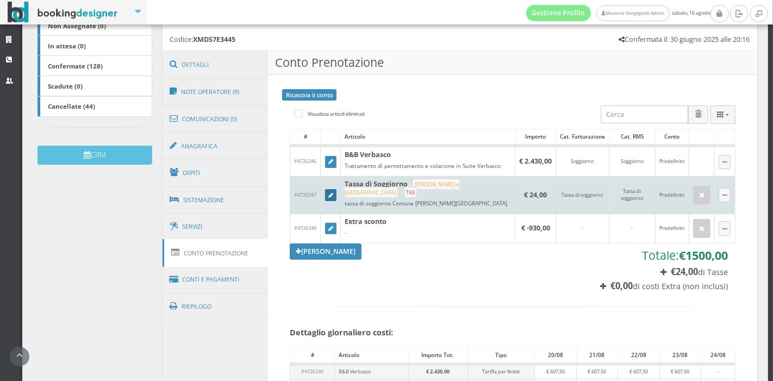
click at [326, 190] on link at bounding box center [331, 195] width 12 height 12
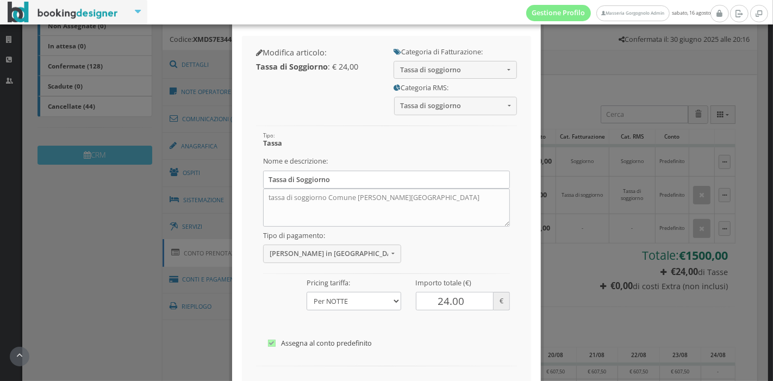
scroll to position [45, 0]
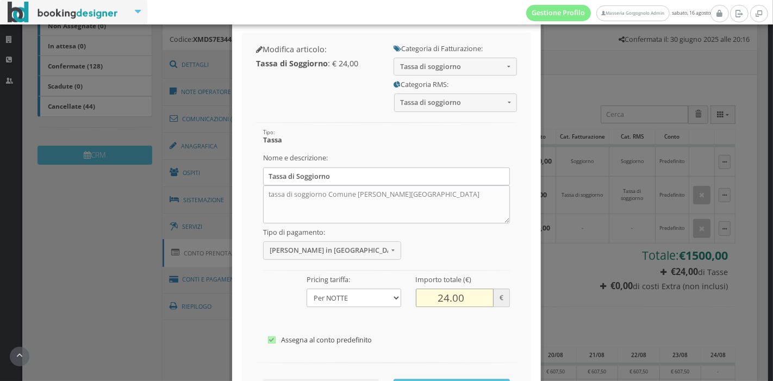
drag, startPoint x: 441, startPoint y: 297, endPoint x: 419, endPoint y: 293, distance: 22.7
click at [419, 293] on input "24.00" at bounding box center [455, 298] width 78 height 18
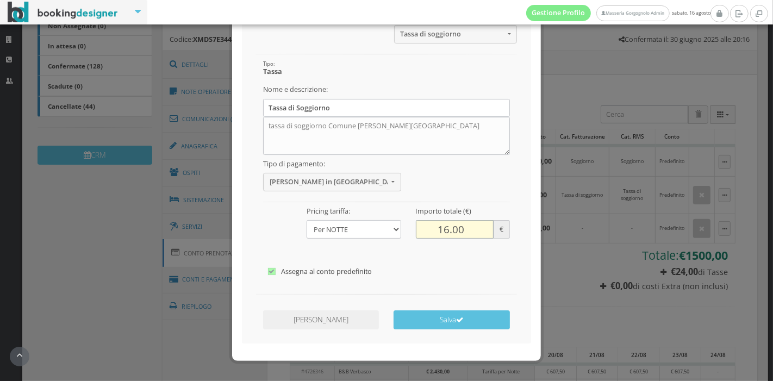
scroll to position [135, 0]
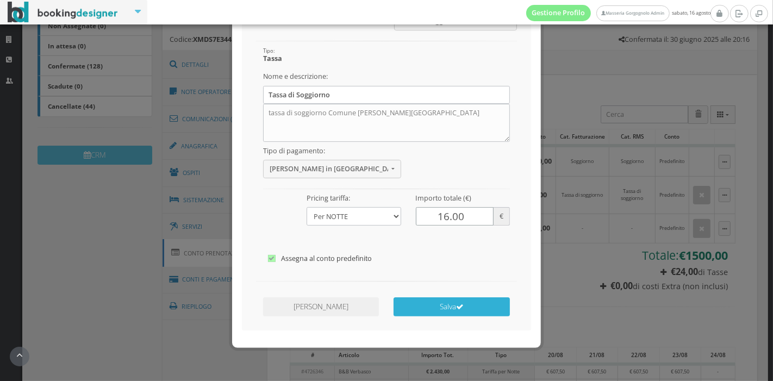
type input "16.00"
click at [450, 306] on button "Salva" at bounding box center [452, 306] width 116 height 19
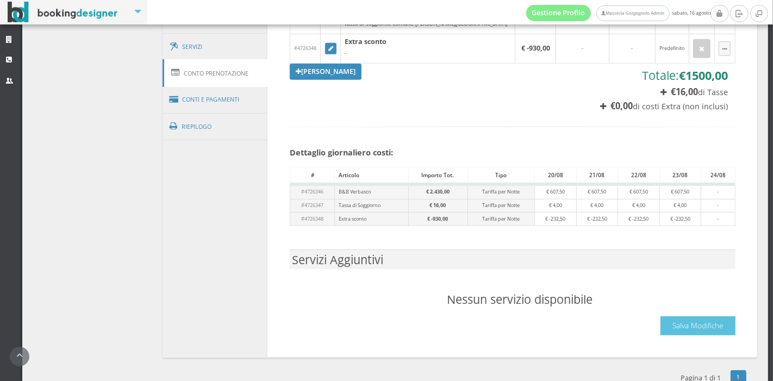
scroll to position [456, 0]
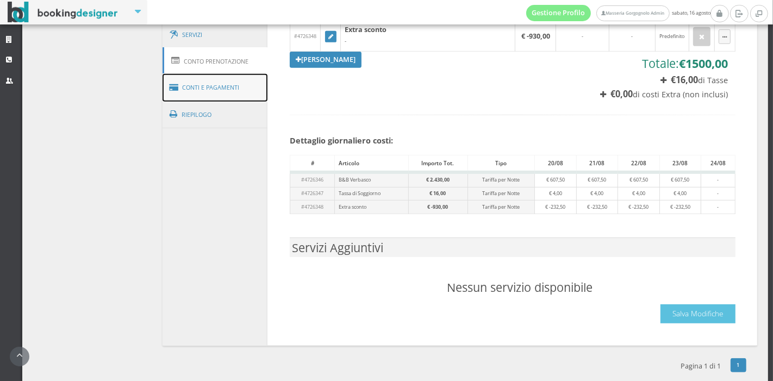
click at [226, 78] on link "Conti e Pagamenti" at bounding box center [215, 88] width 105 height 28
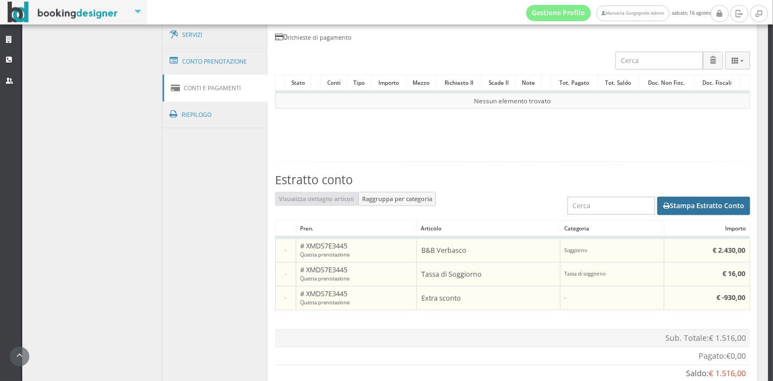
click at [679, 202] on button "Stampa Estratto Conto" at bounding box center [703, 206] width 93 height 18
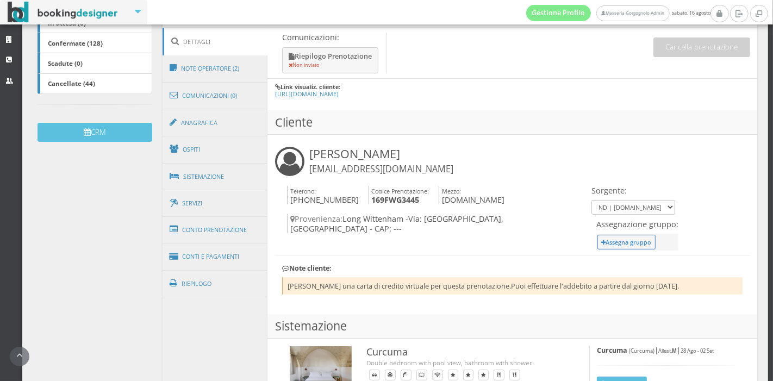
scroll to position [270, 0]
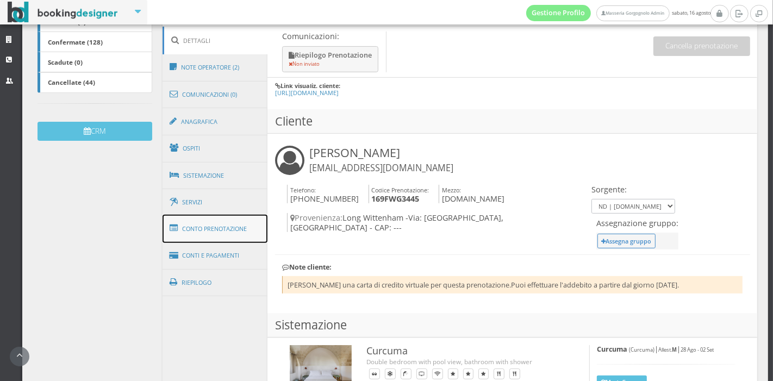
click at [217, 230] on link "Conto Prenotazione" at bounding box center [215, 229] width 105 height 28
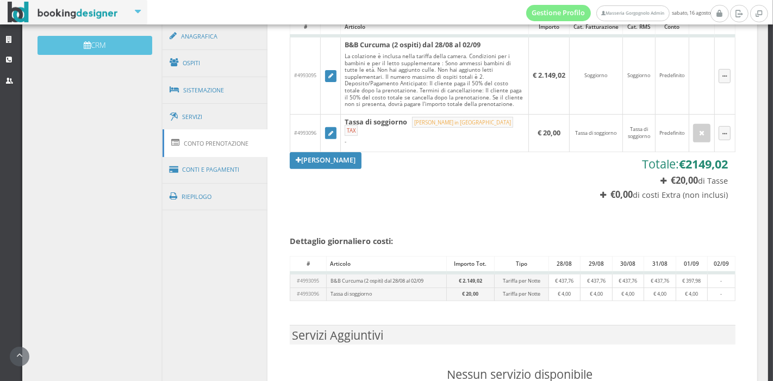
scroll to position [367, 0]
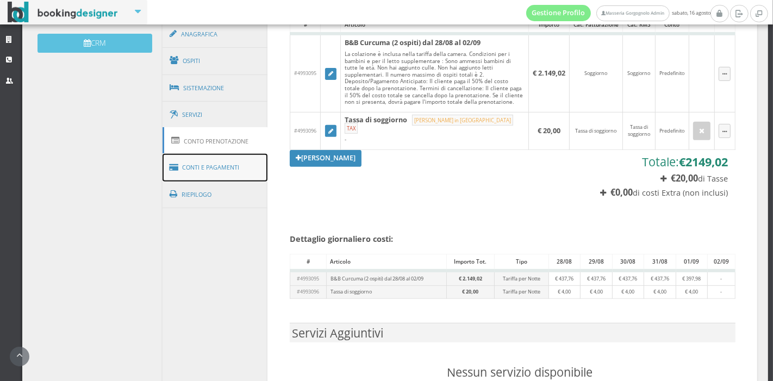
click at [238, 161] on link "Conti e Pagamenti" at bounding box center [215, 168] width 105 height 28
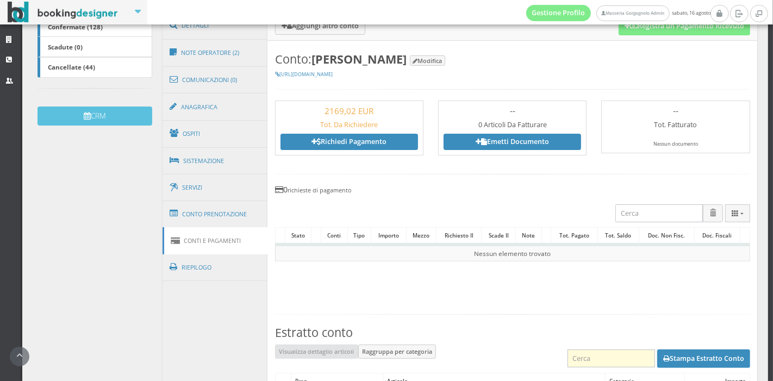
scroll to position [287, 0]
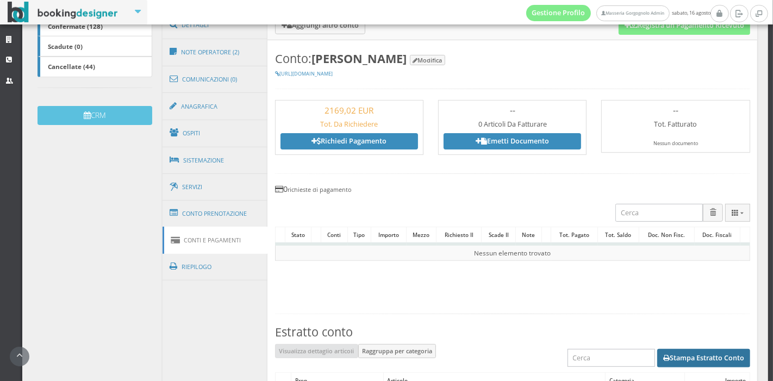
click at [699, 360] on button "Stampa Estratto Conto" at bounding box center [703, 358] width 93 height 18
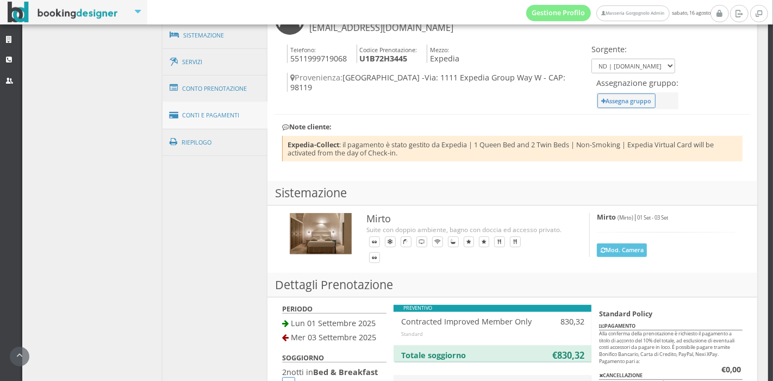
scroll to position [427, 0]
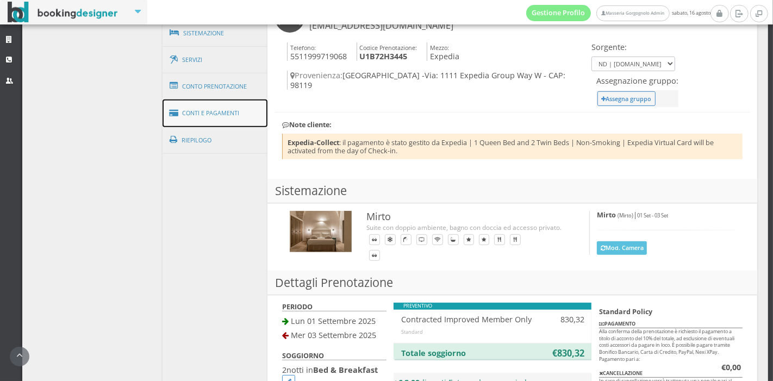
click at [239, 100] on link "Conti e Pagamenti" at bounding box center [215, 113] width 105 height 28
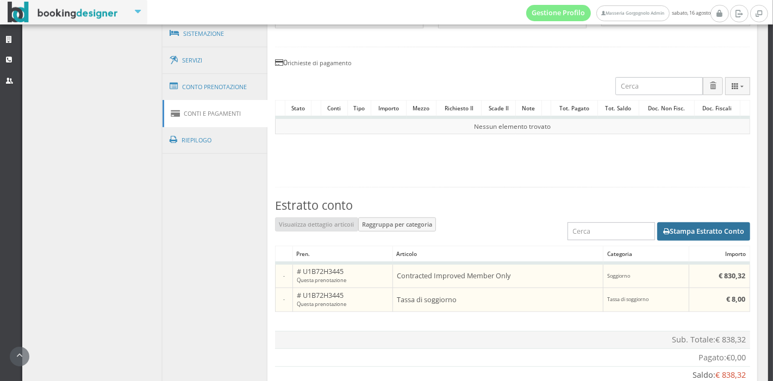
click at [664, 234] on button "Stampa Estratto Conto" at bounding box center [703, 231] width 93 height 18
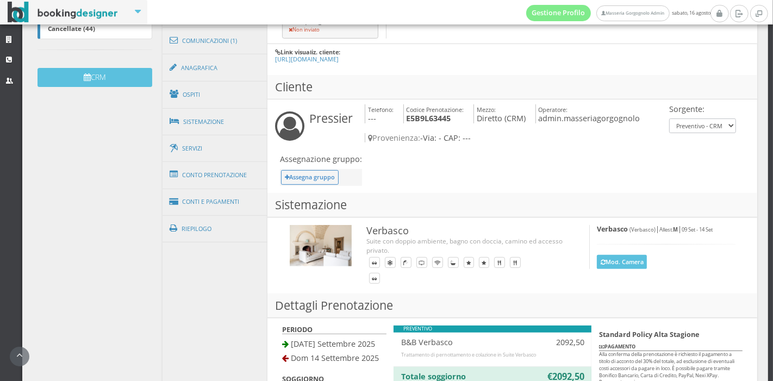
scroll to position [330, 0]
click at [234, 174] on link "Conto Prenotazione" at bounding box center [215, 174] width 105 height 28
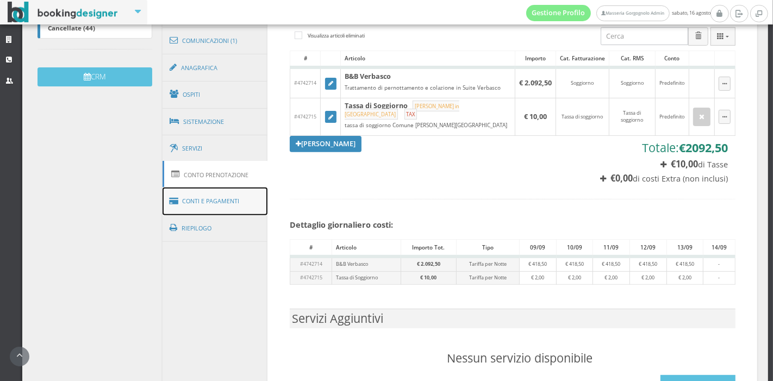
click at [245, 207] on link "Conti e Pagamenti" at bounding box center [215, 202] width 105 height 28
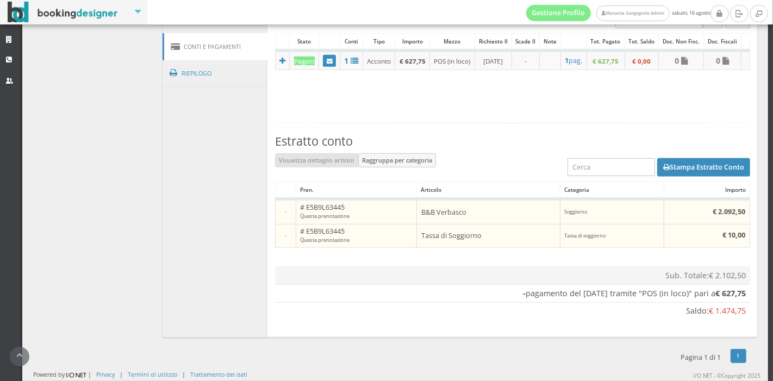
scroll to position [507, 0]
click at [662, 174] on button "Stampa Estratto Conto" at bounding box center [703, 167] width 93 height 18
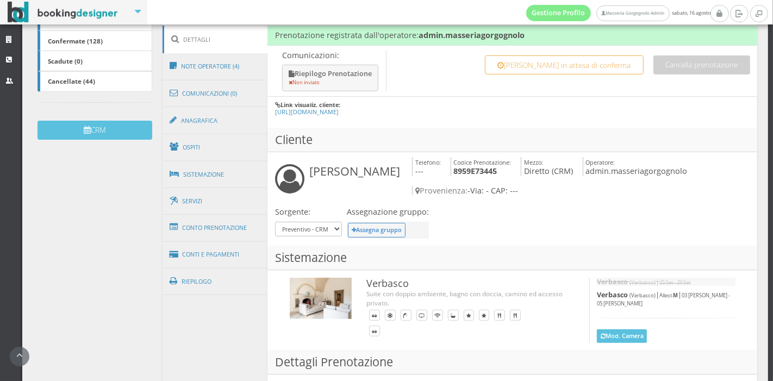
scroll to position [281, 0]
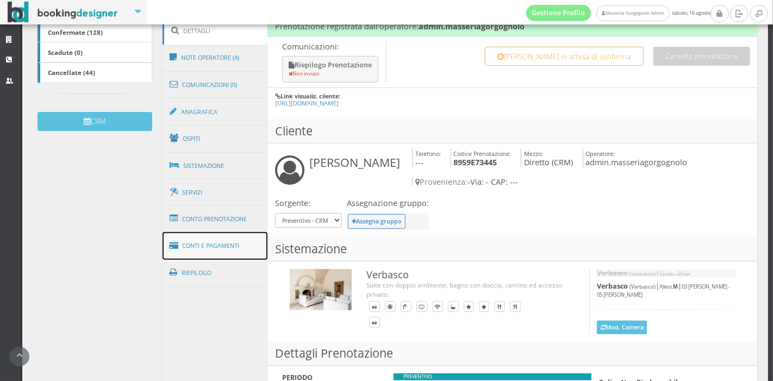
click at [231, 239] on link "Conti e Pagamenti" at bounding box center [215, 246] width 105 height 28
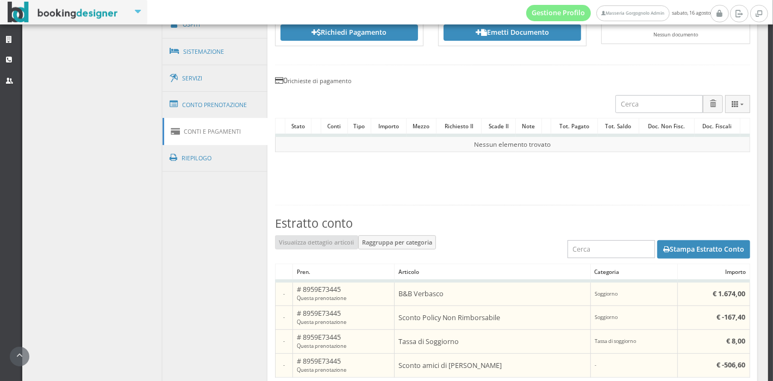
scroll to position [409, 0]
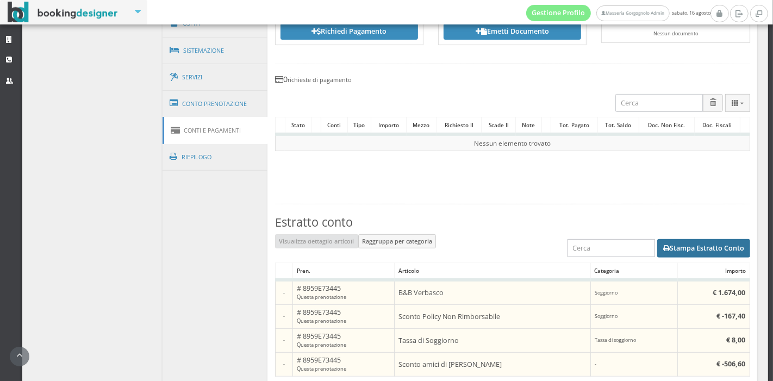
click at [663, 245] on button "Stampa Estratto Conto" at bounding box center [703, 248] width 93 height 18
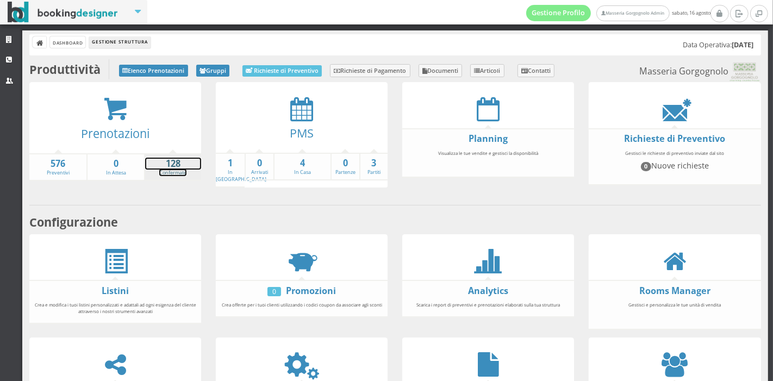
click at [179, 166] on strong "128" at bounding box center [173, 164] width 56 height 13
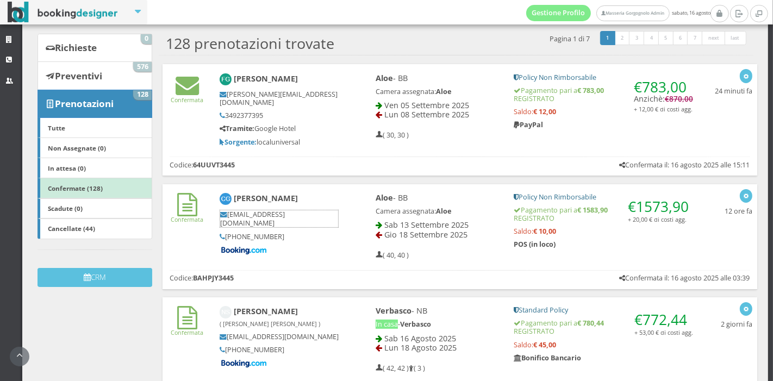
scroll to position [90, 0]
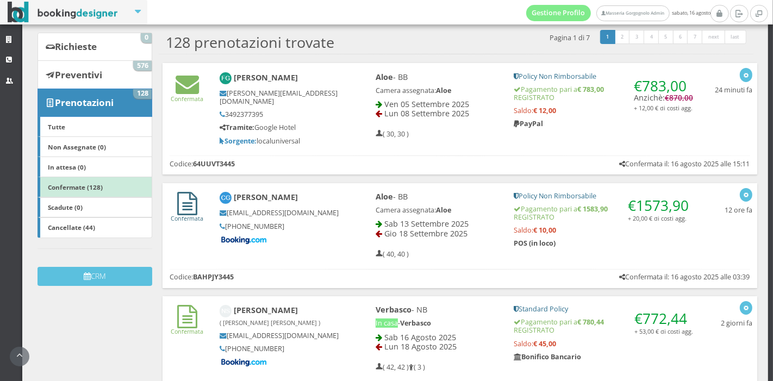
click at [197, 209] on link "Confermata" at bounding box center [187, 213] width 33 height 17
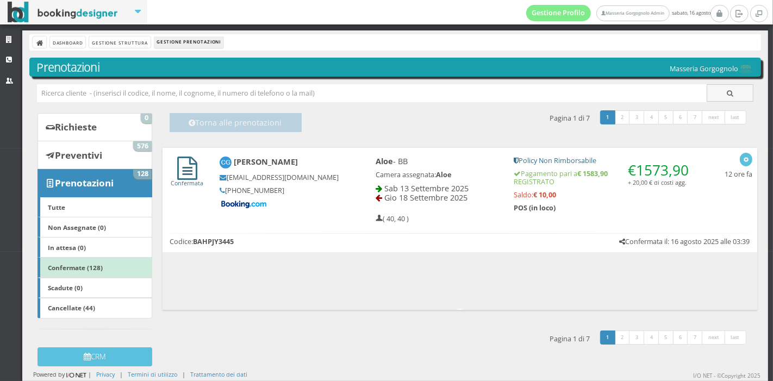
scroll to position [0, 0]
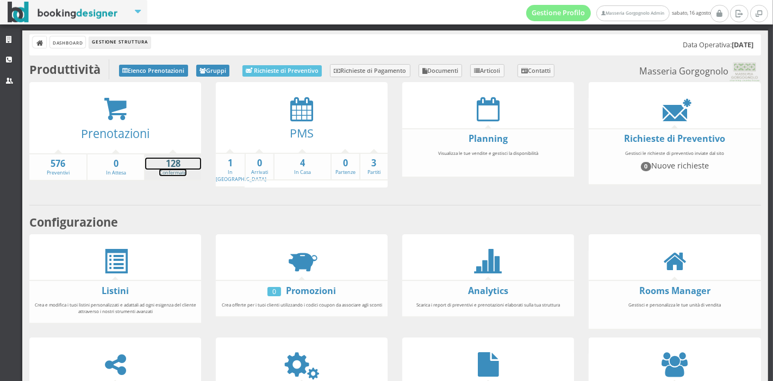
click at [181, 160] on strong "128" at bounding box center [173, 164] width 56 height 13
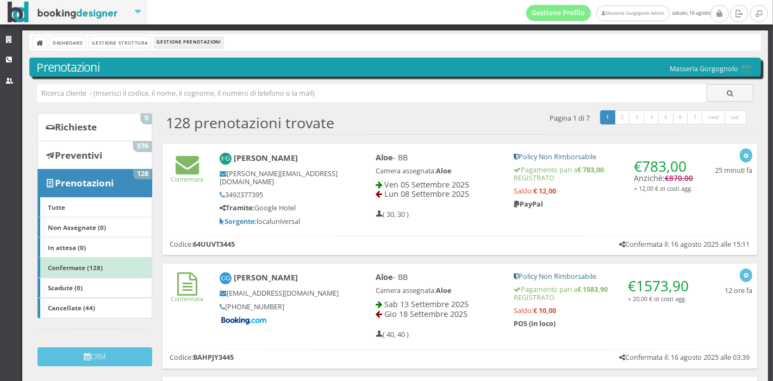
click at [242, 217] on b "Sorgente:" at bounding box center [238, 221] width 37 height 9
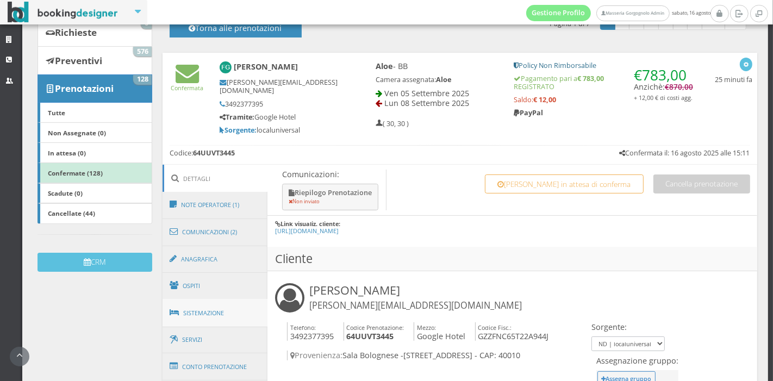
scroll to position [193, 0]
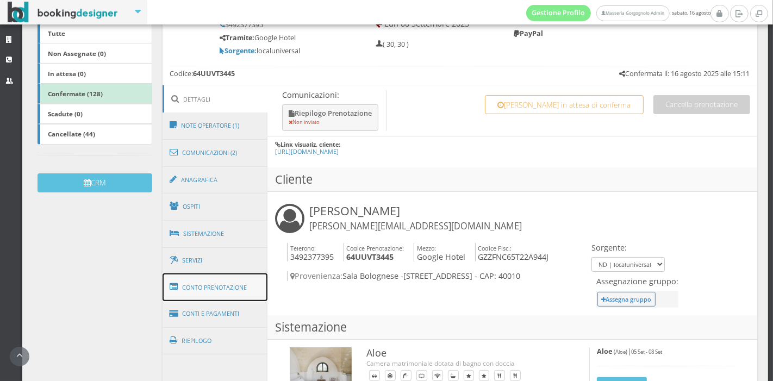
click at [223, 276] on link "Conto Prenotazione" at bounding box center [215, 287] width 105 height 28
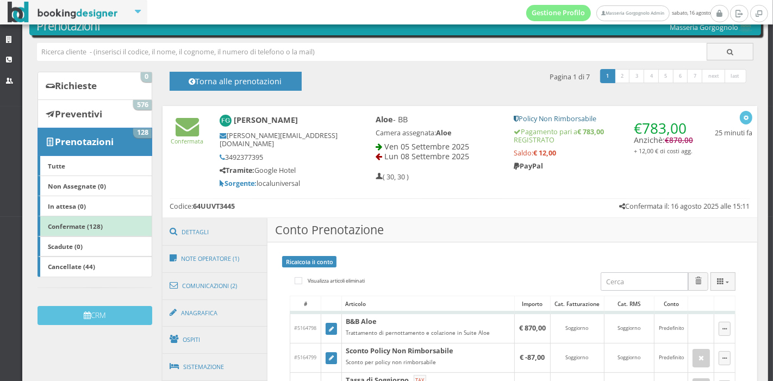
scroll to position [41, 0]
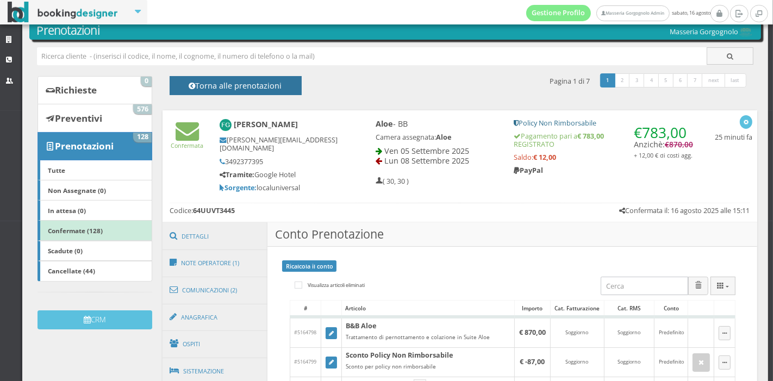
click at [273, 83] on h4 "Torna alle prenotazioni" at bounding box center [236, 89] width 108 height 17
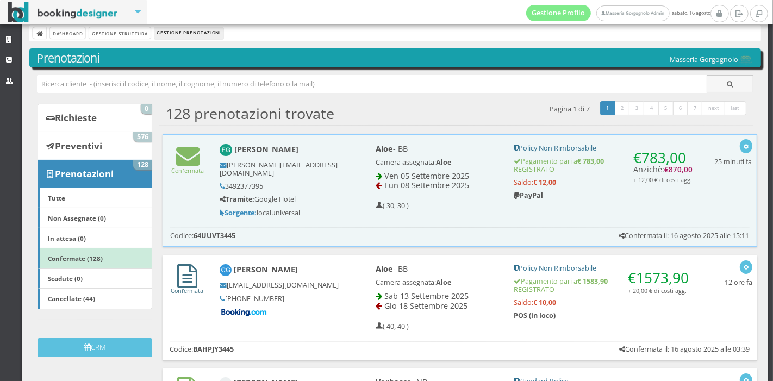
scroll to position [0, 0]
